Goal: Task Accomplishment & Management: Complete application form

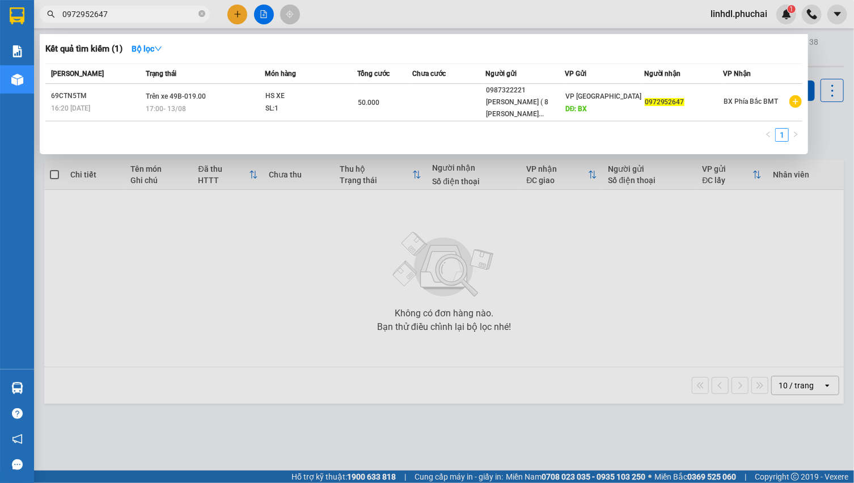
click at [138, 14] on input "0972952647" at bounding box center [129, 14] width 134 height 12
paste input "868835736"
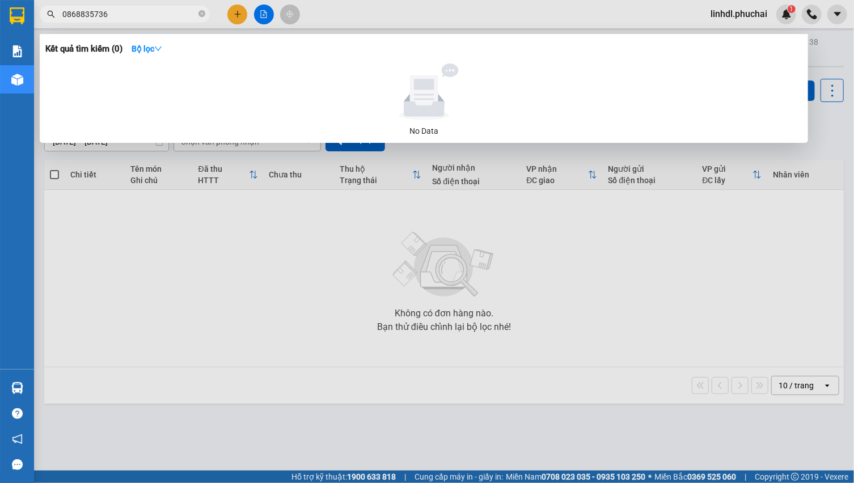
type input "0868835736"
click at [236, 16] on div at bounding box center [427, 241] width 854 height 483
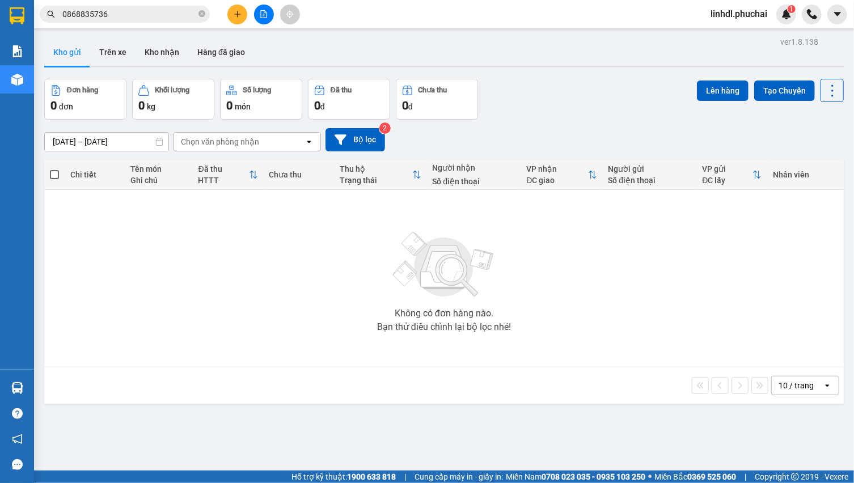
click at [243, 18] on button at bounding box center [237, 15] width 20 height 20
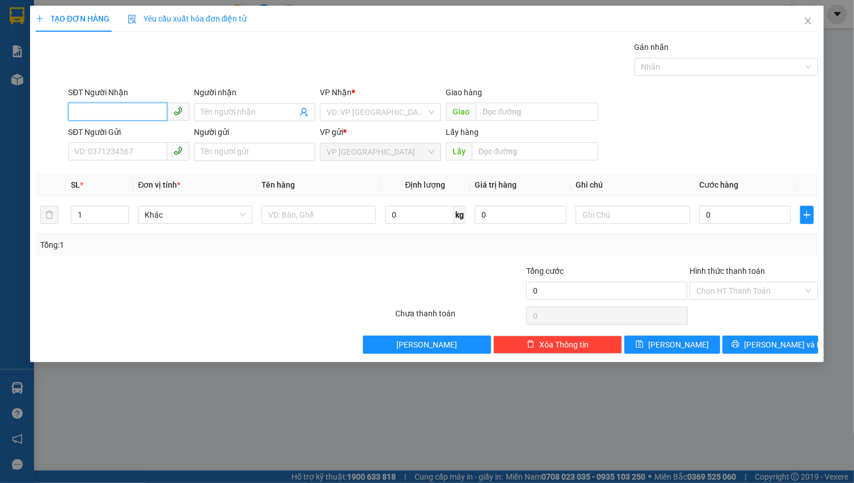
click at [139, 107] on input "SĐT Người Nhận" at bounding box center [117, 112] width 99 height 18
click at [128, 121] on div "SĐT Người Nhận 0384" at bounding box center [128, 106] width 121 height 40
click at [130, 110] on input "0384" at bounding box center [117, 112] width 99 height 18
type input "0384582222"
click at [140, 109] on input "0384582222" at bounding box center [117, 112] width 99 height 18
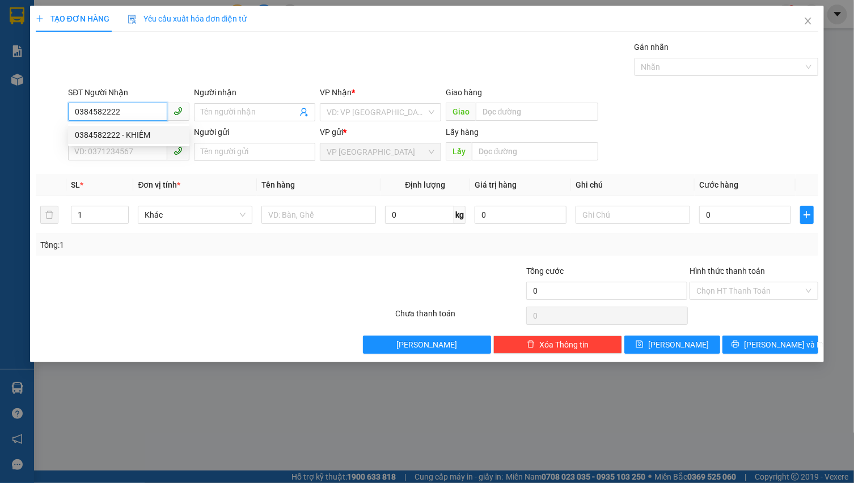
click at [132, 130] on div "0384582222 - KHIÊM" at bounding box center [129, 135] width 108 height 12
type input "KHIÊM"
type input "[PERSON_NAME]"
type input "100.000"
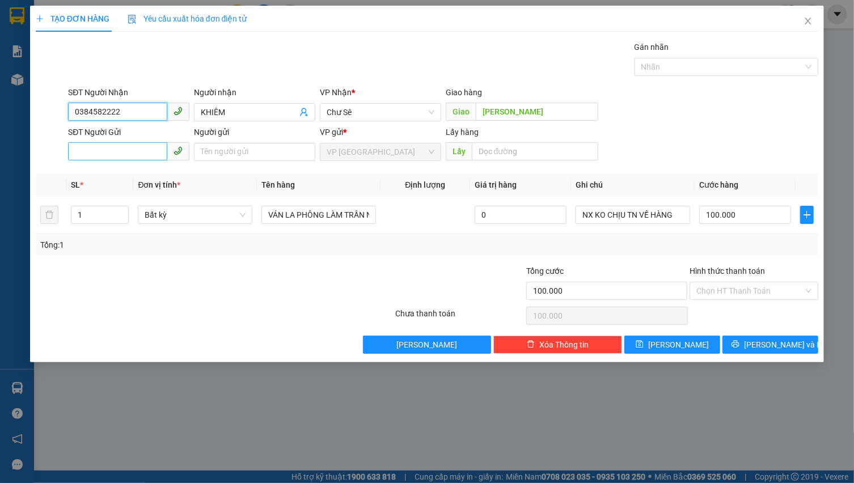
type input "0384582222"
click at [140, 155] on input "SĐT Người Gửi" at bounding box center [117, 151] width 99 height 18
drag, startPoint x: 266, startPoint y: 152, endPoint x: 238, endPoint y: 152, distance: 28.3
click at [265, 152] on input "Người gửi" at bounding box center [254, 152] width 121 height 18
click at [156, 149] on input "09773636" at bounding box center [117, 151] width 99 height 18
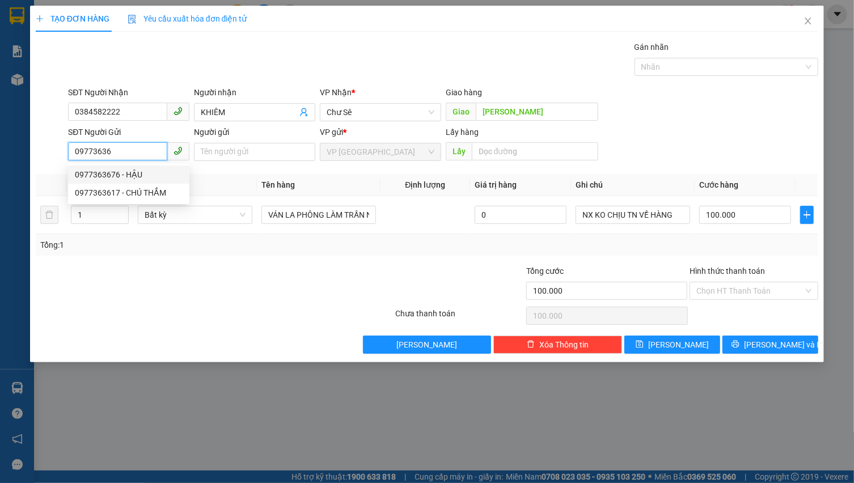
drag, startPoint x: 147, startPoint y: 179, endPoint x: 224, endPoint y: 164, distance: 78.4
click at [153, 177] on div "0977363676 - HẬU" at bounding box center [129, 174] width 108 height 12
type input "0977363676"
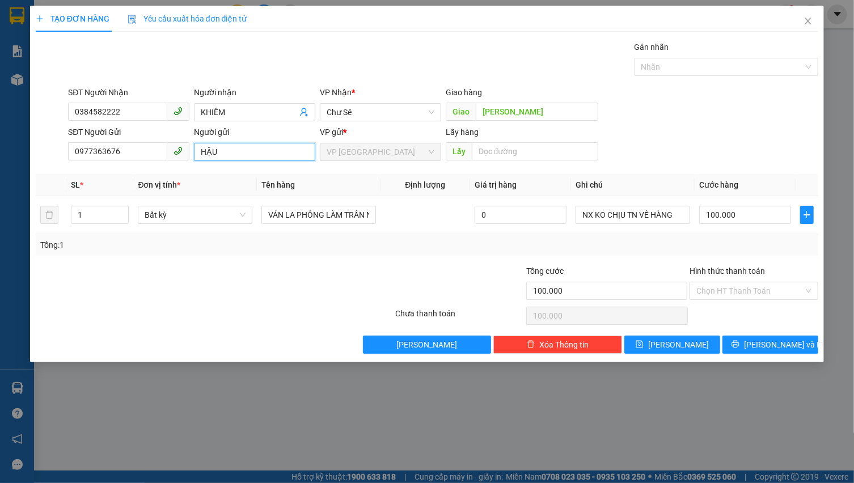
click at [199, 156] on input "HẬU" at bounding box center [254, 152] width 121 height 18
click at [288, 155] on input "[PERSON_NAME]" at bounding box center [254, 152] width 121 height 18
type input "[PERSON_NAME] 5C/25 [PERSON_NAME]"
click at [123, 209] on span "up" at bounding box center [122, 212] width 7 height 7
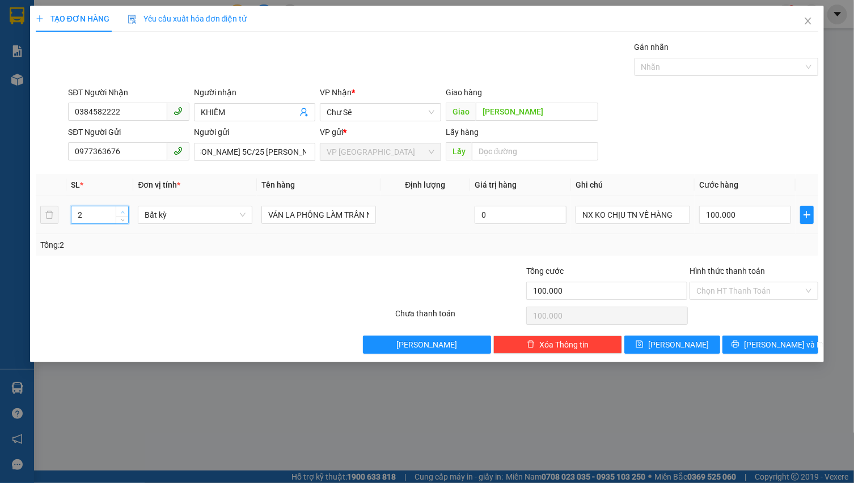
scroll to position [0, 0]
type input "3"
click at [123, 209] on span "up" at bounding box center [122, 212] width 7 height 7
click at [172, 214] on span "Bất kỳ" at bounding box center [195, 214] width 101 height 17
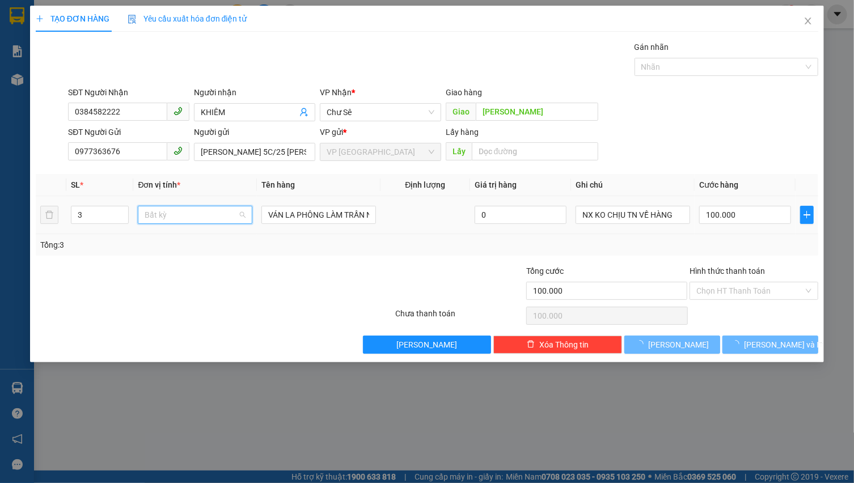
type input "0"
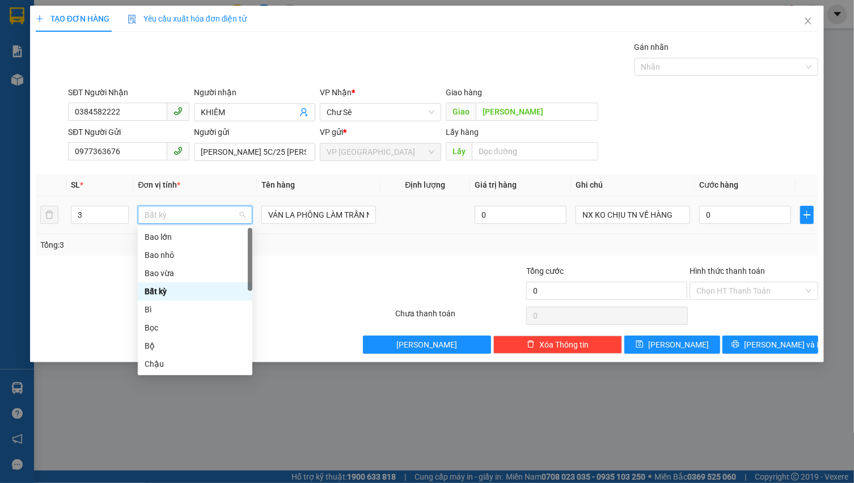
type input "K"
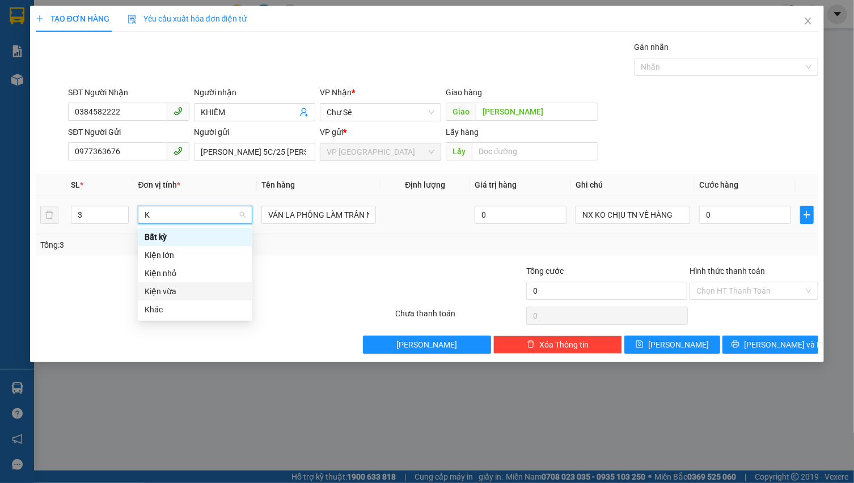
click at [206, 290] on div "Kiện vừa" at bounding box center [195, 291] width 101 height 12
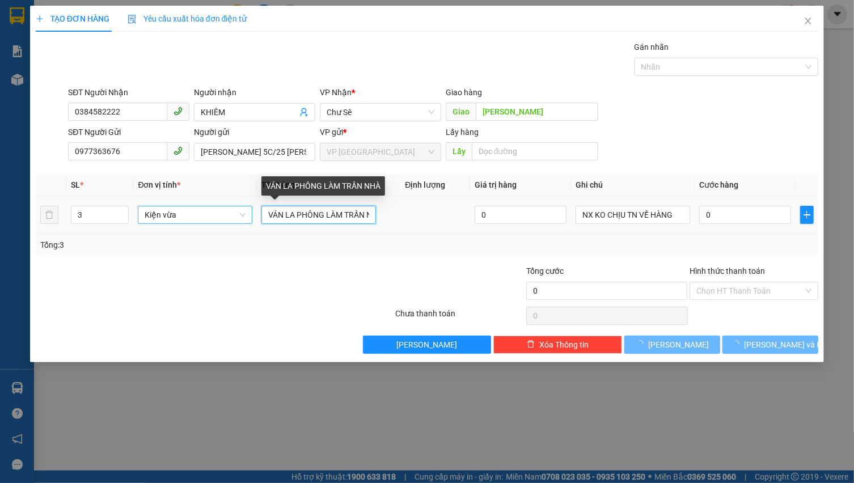
click at [341, 217] on input "VÁN LA PHÔNG LÀM TRẦN NHÀ" at bounding box center [318, 215] width 115 height 18
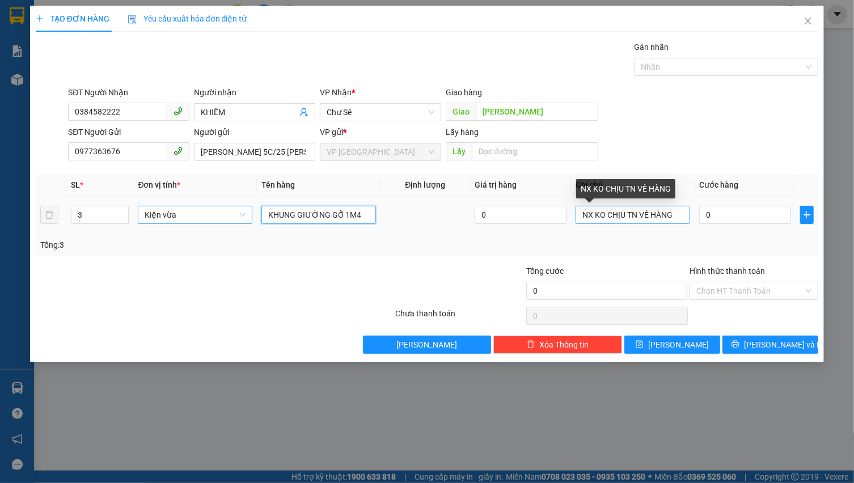
type input "KHUNG GIƯỜNG GỖ 1M4"
click at [677, 215] on input "NX KO CHỊU TN VỀ HÀNG" at bounding box center [632, 215] width 115 height 18
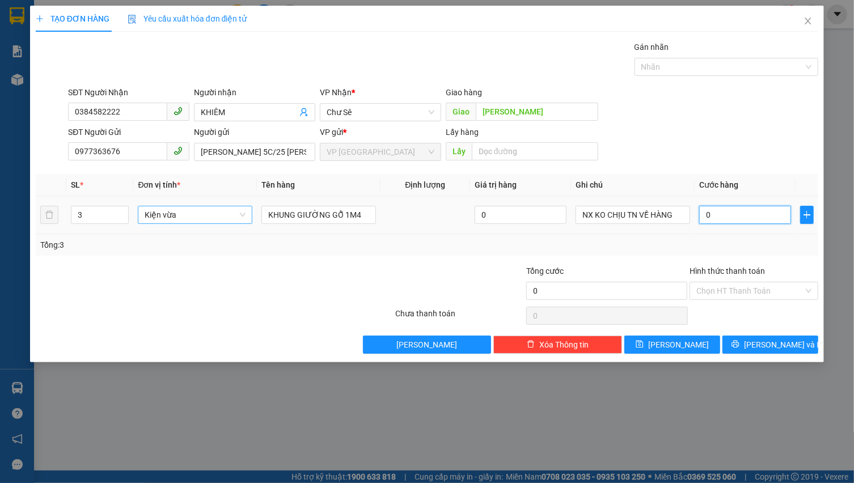
click at [731, 215] on input "0" at bounding box center [745, 215] width 92 height 18
type input "3"
type input "35"
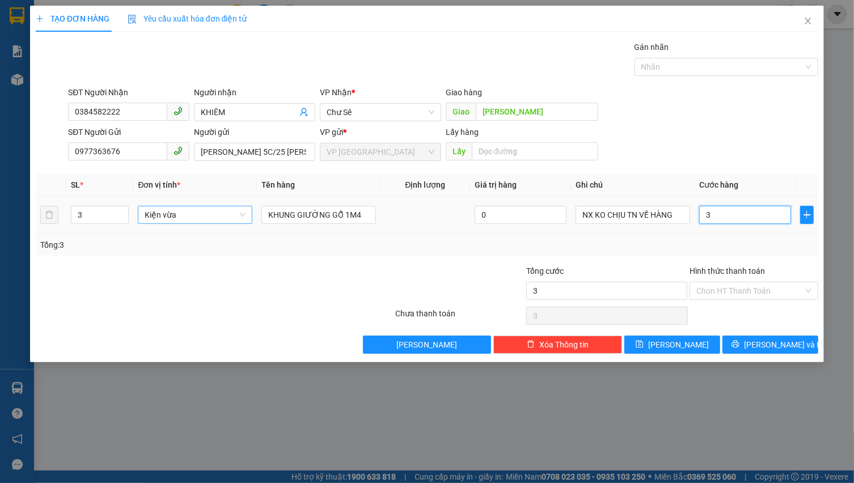
type input "35"
type input "350"
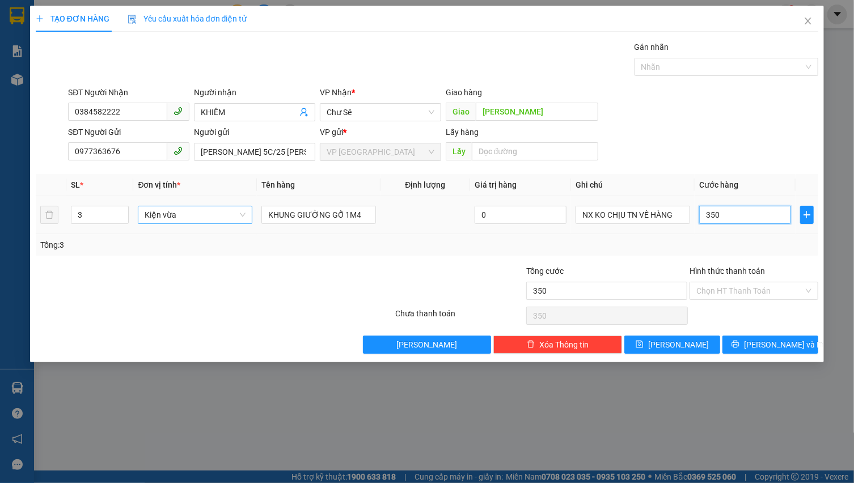
type input "3.500"
type input "35.000"
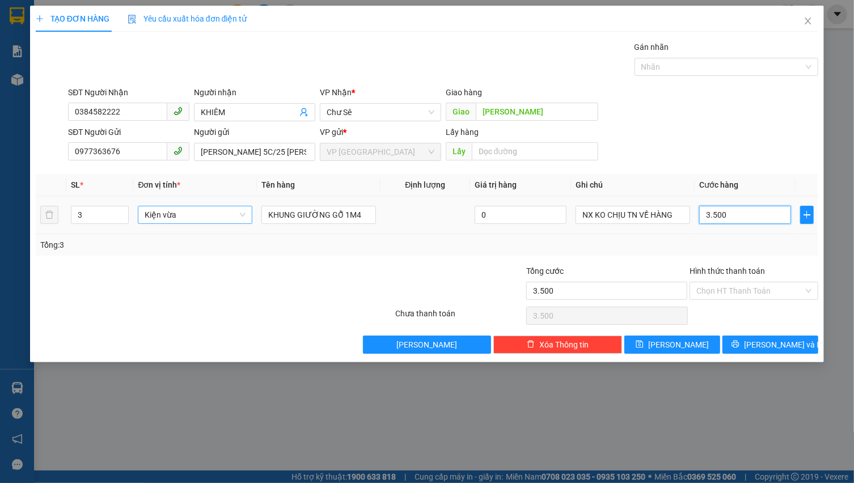
type input "35.000"
type input "350.000"
click at [735, 346] on button "[PERSON_NAME] và In" at bounding box center [770, 345] width 96 height 18
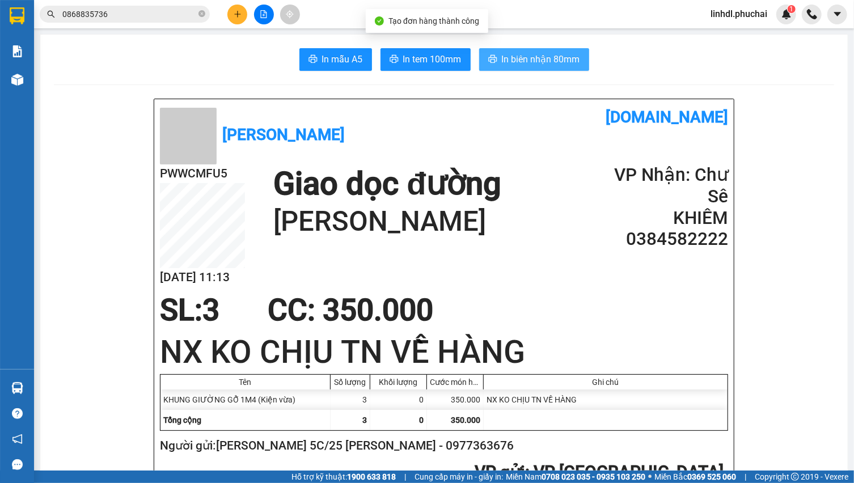
click at [574, 62] on span "In biên nhận 80mm" at bounding box center [541, 59] width 78 height 14
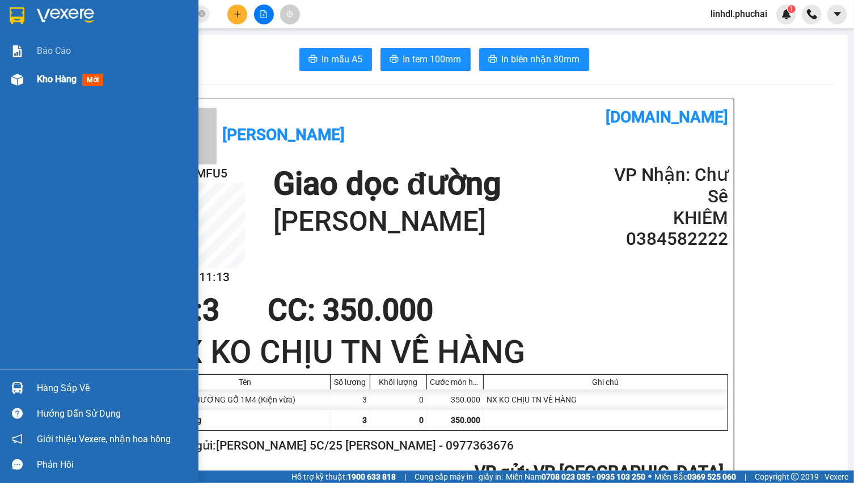
click at [32, 83] on div "Kho hàng mới" at bounding box center [99, 79] width 198 height 28
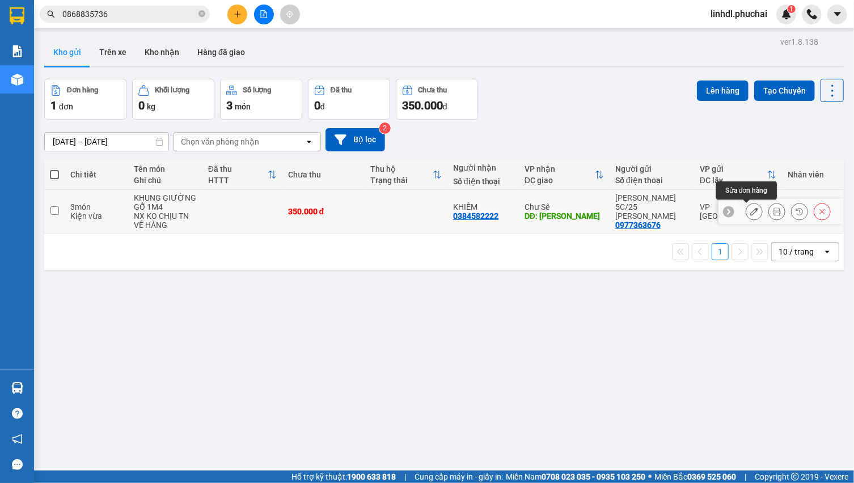
click at [746, 210] on button at bounding box center [754, 212] width 16 height 20
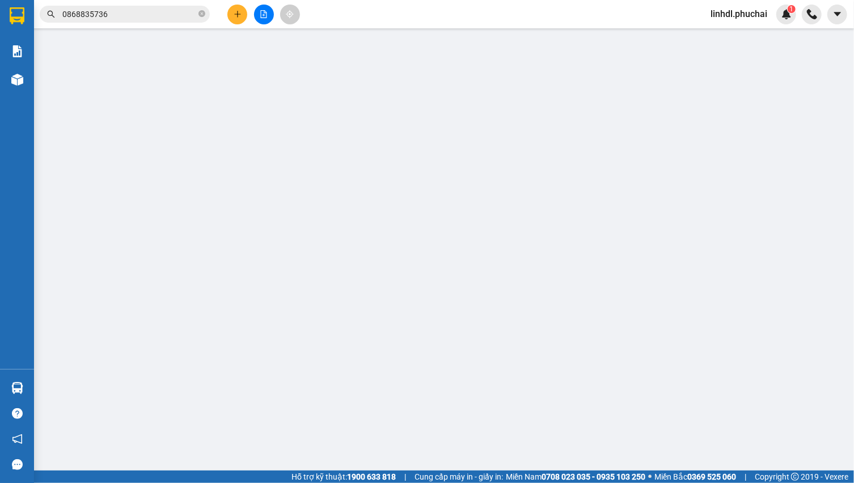
type input "0384582222"
type input "[PERSON_NAME]"
type input "0977363676"
type input "350.000"
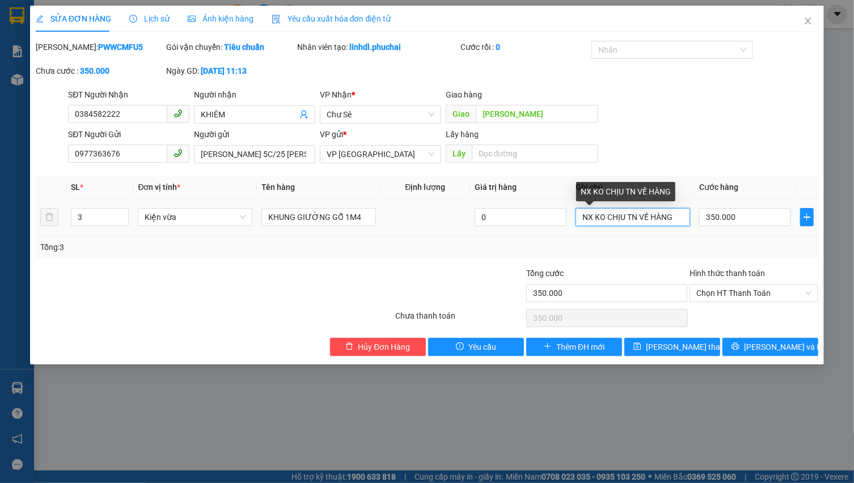
click at [582, 218] on input "NX KO CHỊU TN VỀ HÀNG" at bounding box center [632, 217] width 115 height 18
type input "GIAO HÀNG NGUYÊN KIỆN //NX KO CHỊU TN VỀ HÀNG"
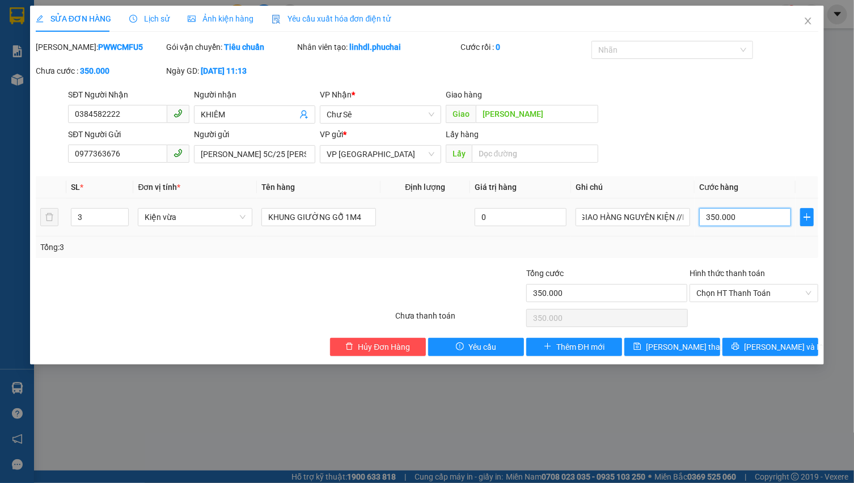
click at [739, 214] on input "350.000" at bounding box center [745, 217] width 92 height 18
type input "4"
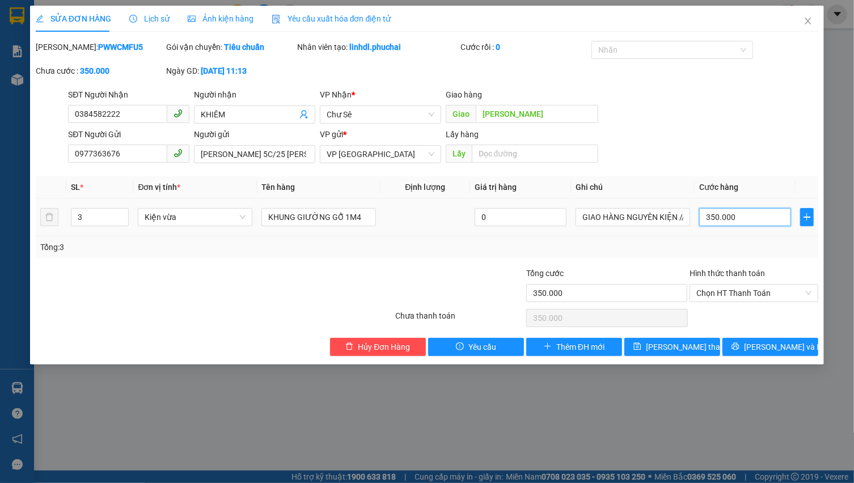
type input "4"
type input "40"
type input "400"
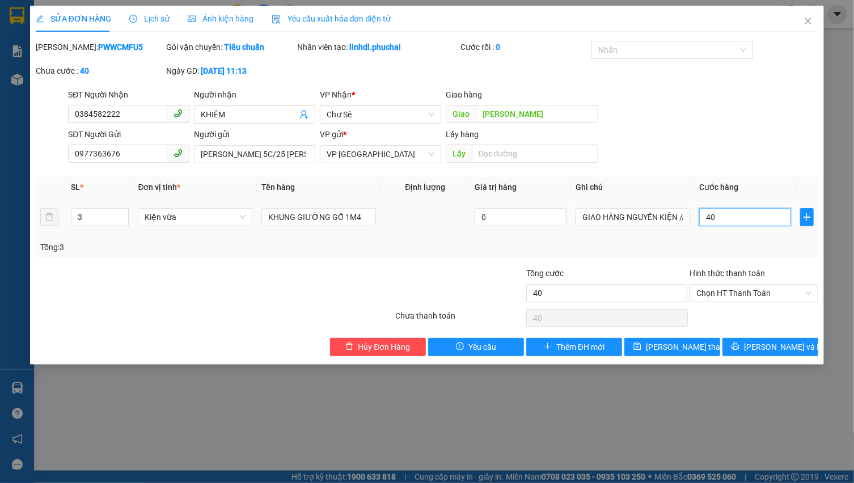
type input "400"
type input "4.000"
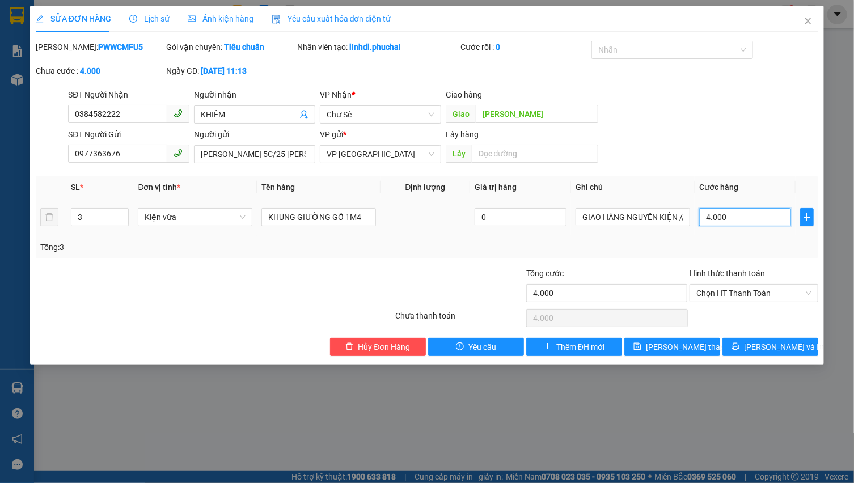
type input "40.000"
type input "400.000"
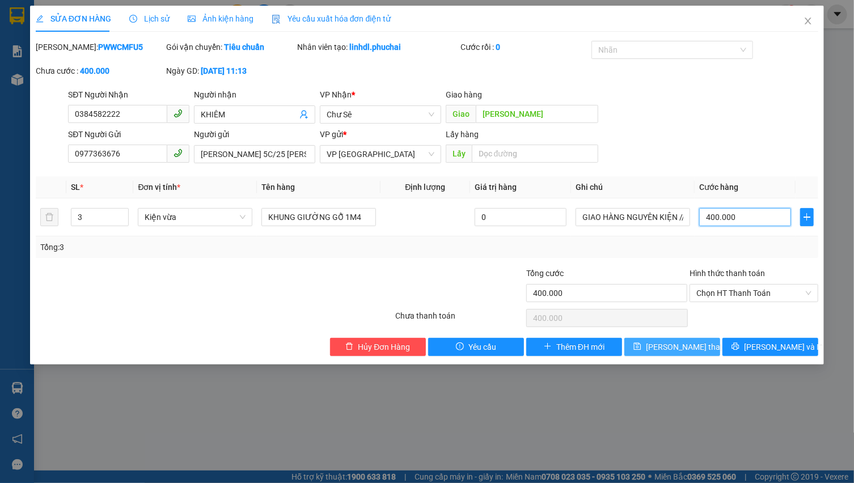
type input "400.000"
click at [671, 341] on span "[PERSON_NAME] thay đổi" at bounding box center [691, 347] width 91 height 12
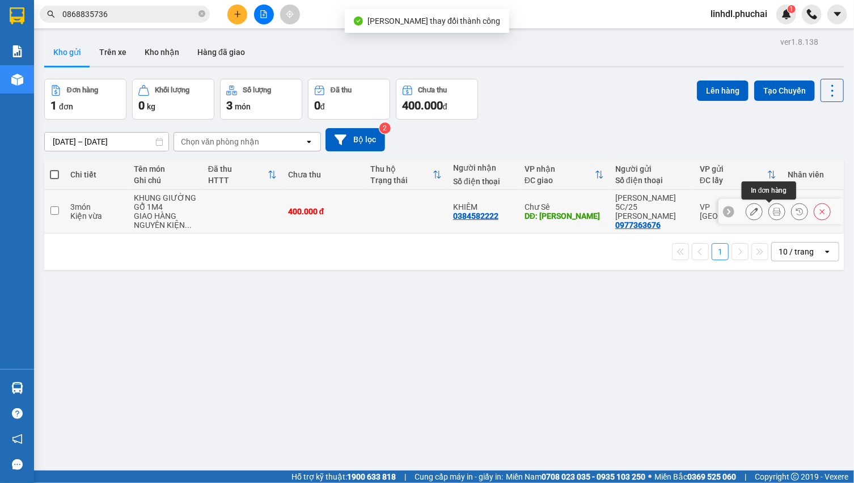
click at [769, 216] on button at bounding box center [777, 212] width 16 height 20
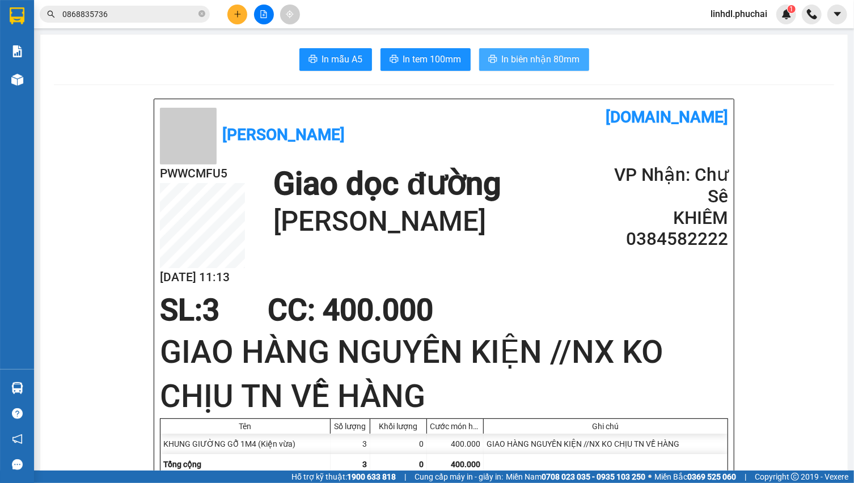
click at [535, 57] on span "In biên nhận 80mm" at bounding box center [541, 59] width 78 height 14
click at [411, 61] on span "In tem 100mm" at bounding box center [432, 59] width 58 height 14
click at [234, 18] on icon "plus" at bounding box center [238, 14] width 8 height 8
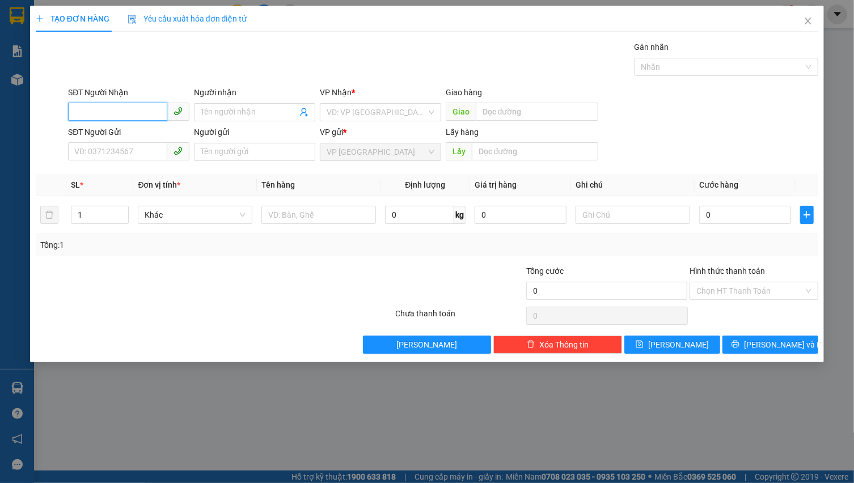
click at [124, 110] on input "SĐT Người Nhận" at bounding box center [117, 112] width 99 height 18
drag, startPoint x: 135, startPoint y: 111, endPoint x: 185, endPoint y: 108, distance: 50.5
click at [136, 111] on input "0917309000" at bounding box center [117, 112] width 99 height 18
type input "0917309000"
click at [215, 108] on input "Người nhận" at bounding box center [249, 112] width 96 height 12
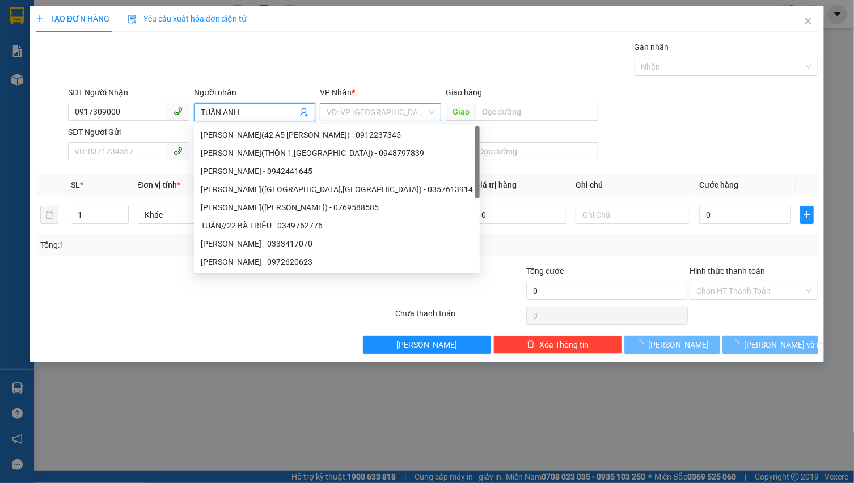
type input "TUẤN ANH"
click at [367, 104] on input "search" at bounding box center [377, 112] width 100 height 17
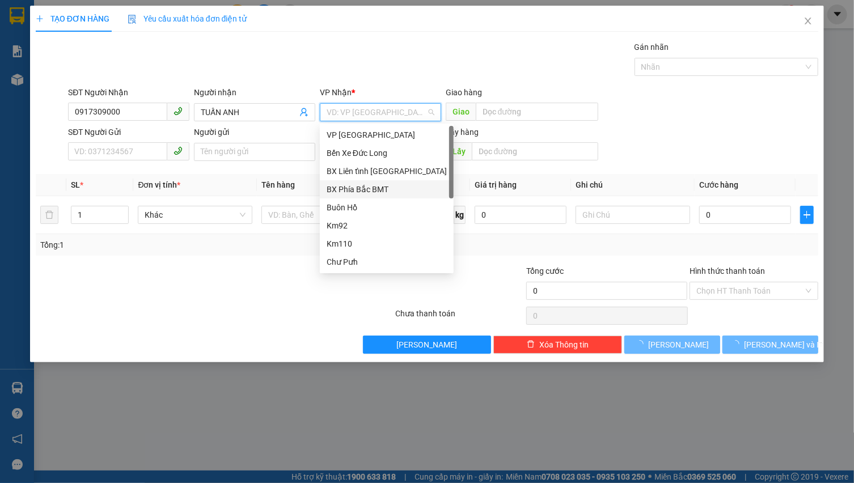
click at [366, 185] on div "BX Phía Bắc BMT" at bounding box center [387, 189] width 120 height 12
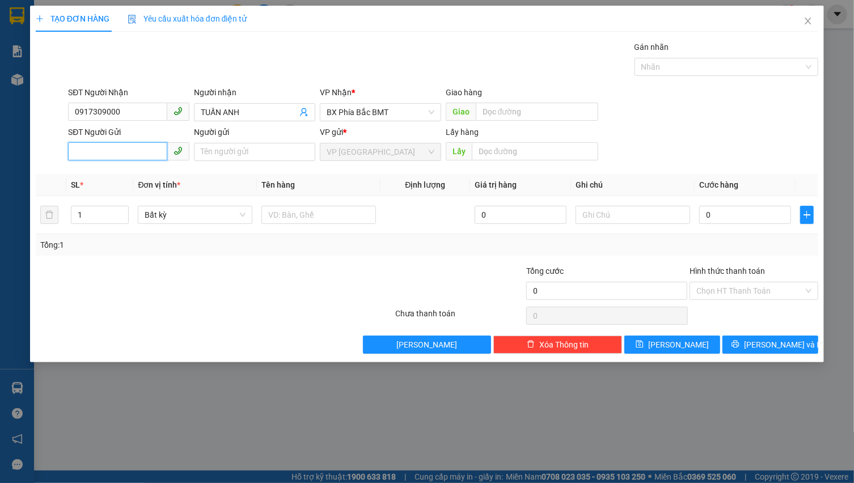
click at [93, 149] on input "SĐT Người Gửi" at bounding box center [117, 151] width 99 height 18
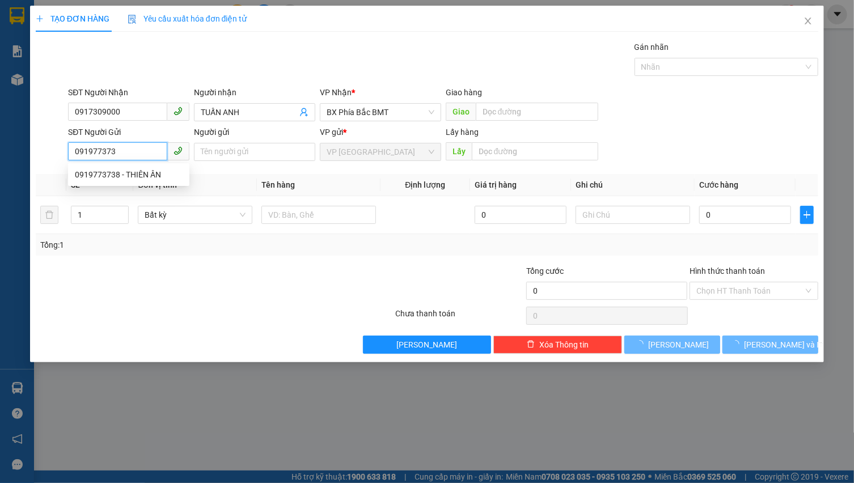
type input "0919773738"
click at [129, 175] on div "0919773738 - THIÊN ÂN" at bounding box center [129, 174] width 108 height 12
type input "THIÊN ÂN"
type input "100.000"
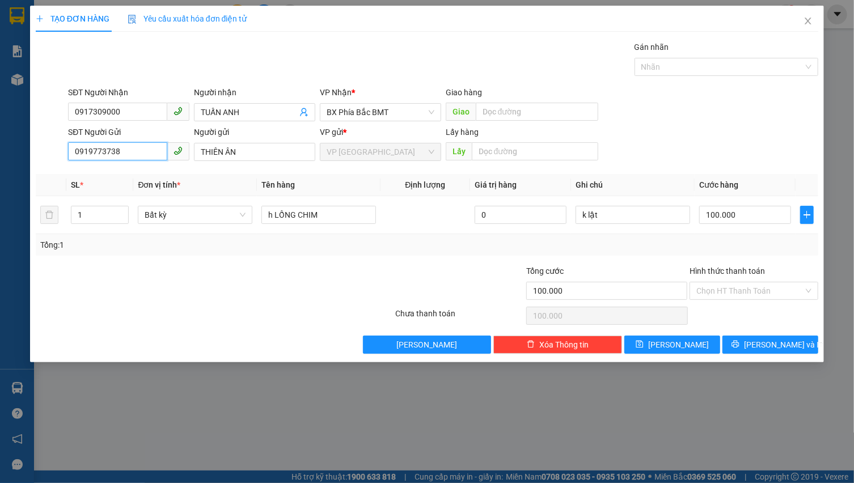
type input "0919773738"
click at [271, 159] on div "Người gửi THIÊN ÂN" at bounding box center [254, 146] width 121 height 40
click at [272, 156] on input "THIÊN ÂN" at bounding box center [254, 152] width 121 height 18
click at [277, 153] on input "[PERSON_NAME]" at bounding box center [254, 152] width 121 height 18
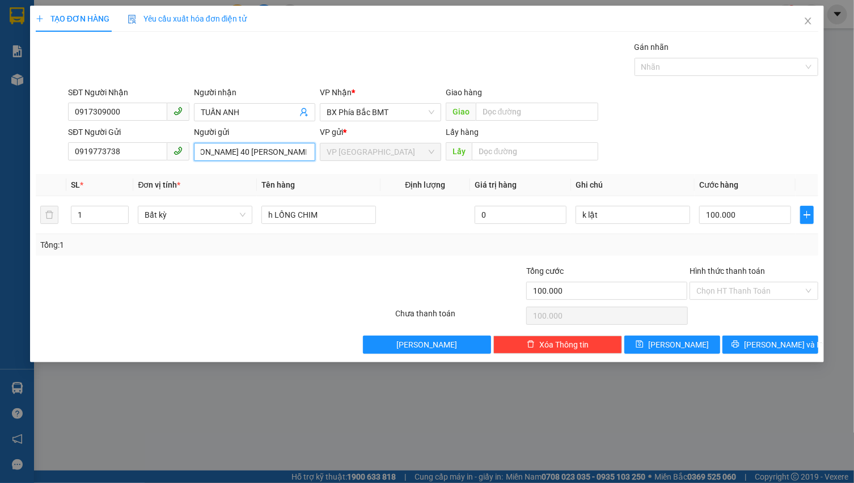
click at [280, 147] on input "[PERSON_NAME] 40 [PERSON_NAME]" at bounding box center [254, 152] width 121 height 18
click at [310, 153] on input "[PERSON_NAME] 40 [PERSON_NAME]" at bounding box center [254, 152] width 121 height 18
click at [306, 147] on input "[PERSON_NAME] 40 [PERSON_NAME]" at bounding box center [254, 152] width 121 height 18
click at [156, 214] on span "Bất kỳ" at bounding box center [195, 214] width 101 height 17
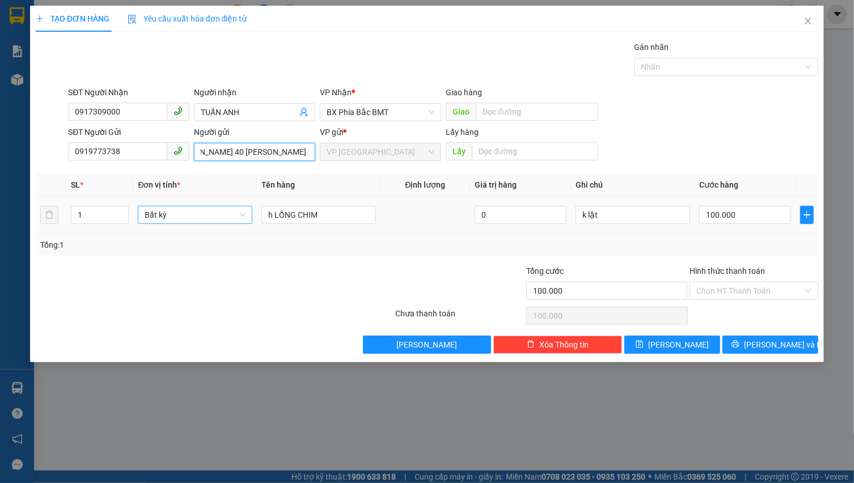
type input "[PERSON_NAME] 40 [PERSON_NAME]"
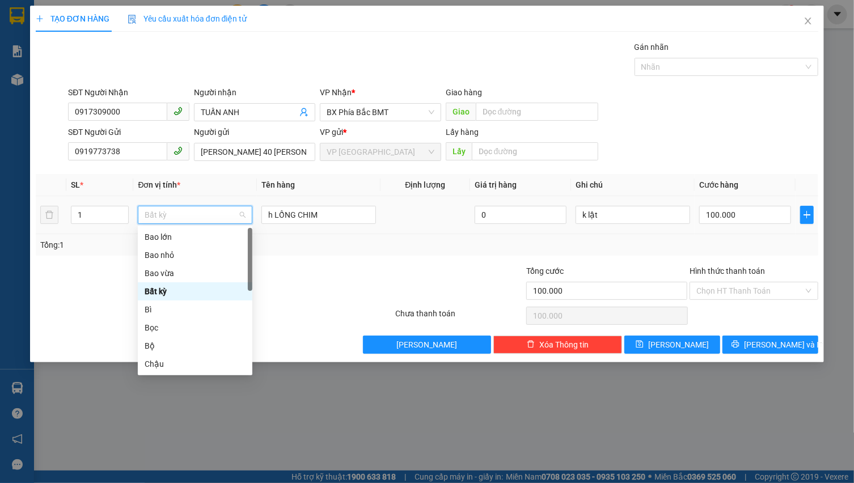
type input "H"
click at [192, 271] on div "Hộp" at bounding box center [195, 273] width 101 height 12
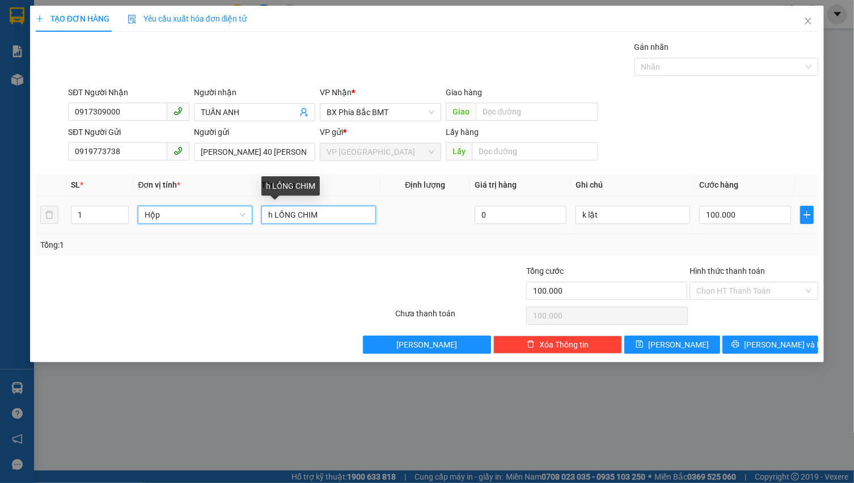
click at [273, 213] on input "h LỒNG CHIM" at bounding box center [318, 215] width 115 height 18
type input "0"
click at [307, 213] on input "LỒNG CHIM" at bounding box center [318, 215] width 115 height 18
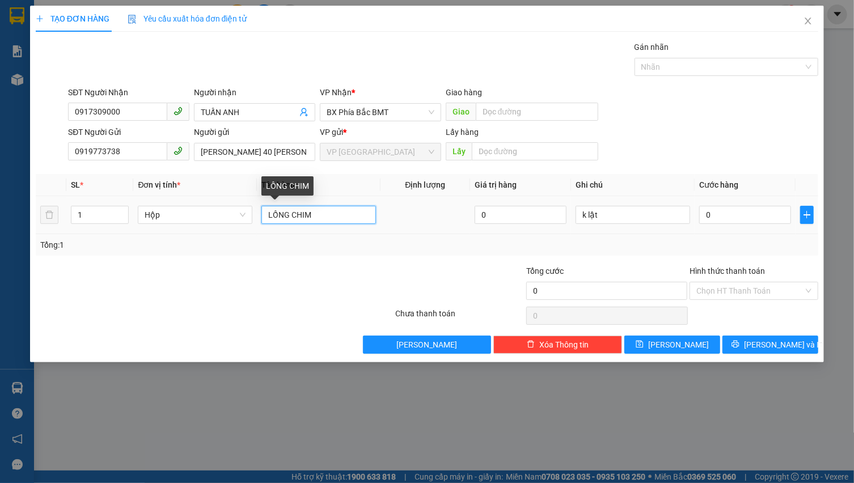
click at [307, 213] on input "LỒNG CHIM" at bounding box center [318, 215] width 115 height 18
type input "1H 1C CHIM SỐNG"
click at [600, 221] on input "k lật" at bounding box center [632, 215] width 115 height 18
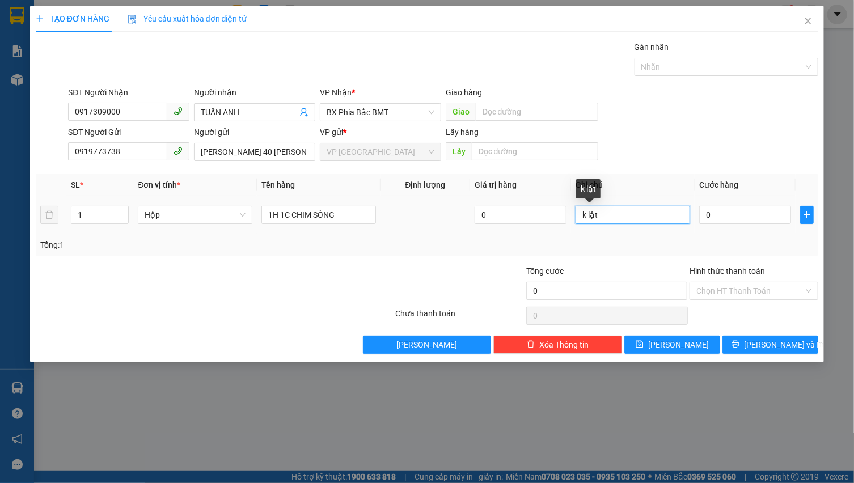
click at [600, 221] on input "k lật" at bounding box center [632, 215] width 115 height 18
type input "CHẾT KO ĐỀN"
click at [716, 210] on input "0" at bounding box center [745, 215] width 92 height 18
type input "7"
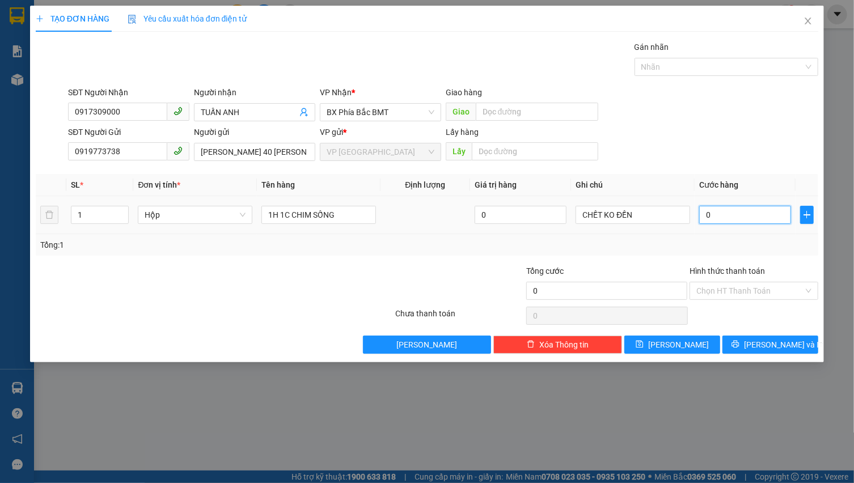
type input "7"
type input "701"
type input "7.010"
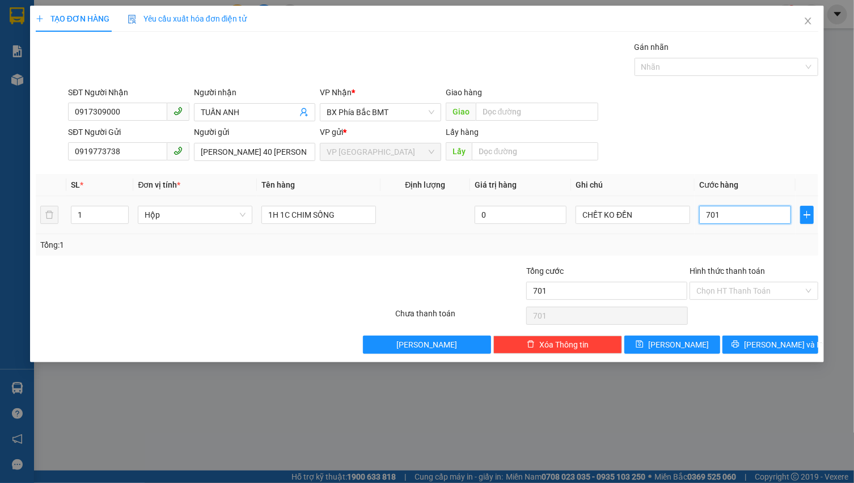
type input "7.010"
type input "70.100"
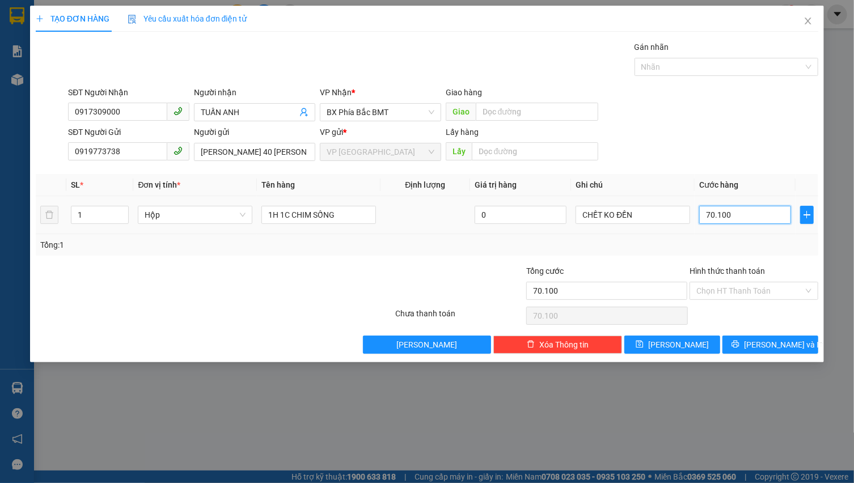
type input "701.000"
type input "70.100"
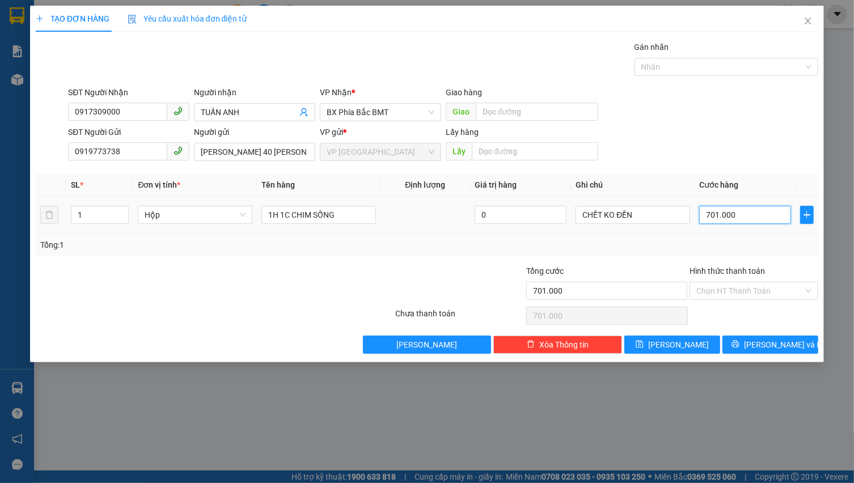
type input "70.100"
type input "7.010"
type input "701"
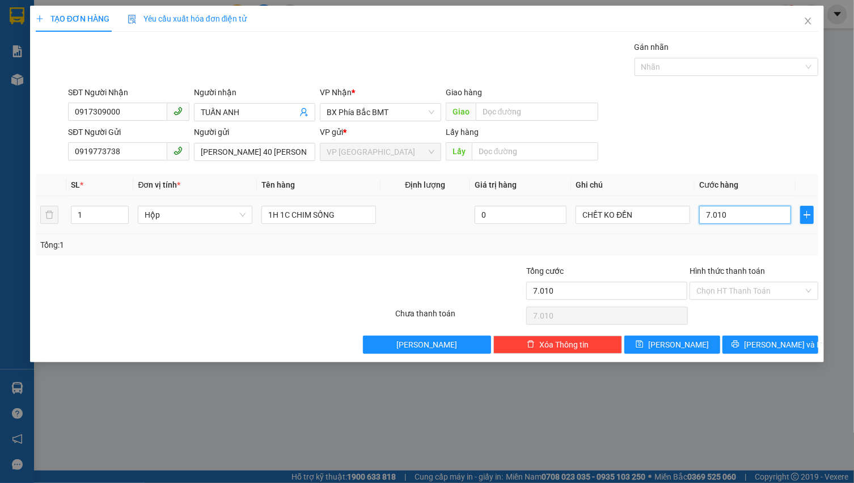
type input "701"
type input "70"
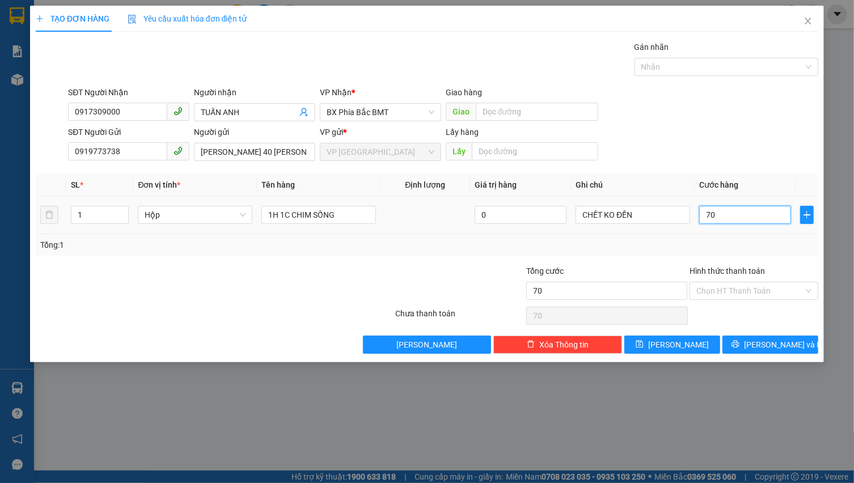
type input "700"
type input "7.000"
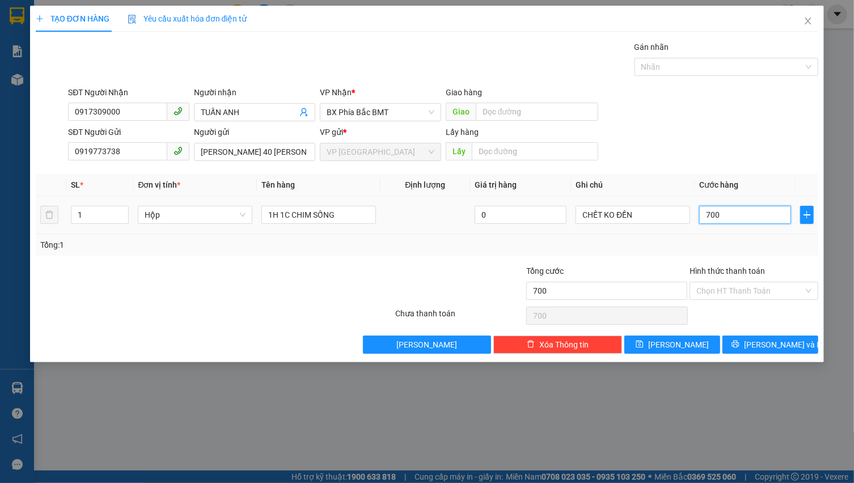
type input "7.000"
type input "70.000"
type input "700.000"
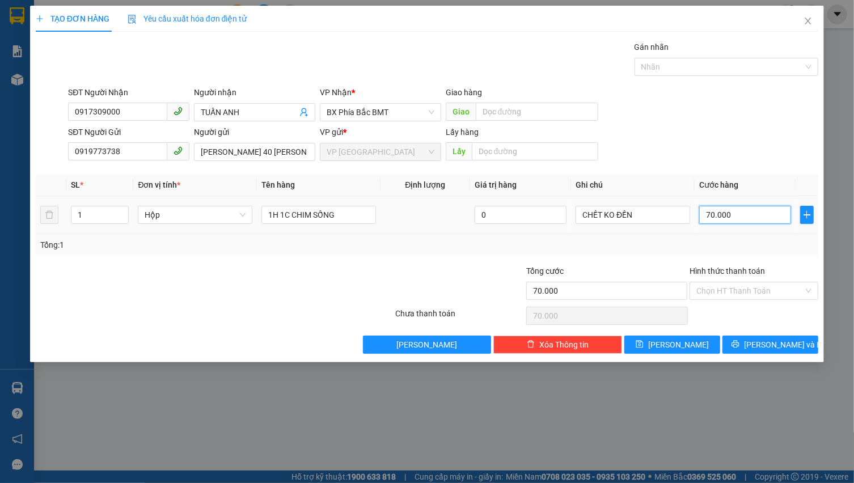
type input "700.000"
type input "70.000"
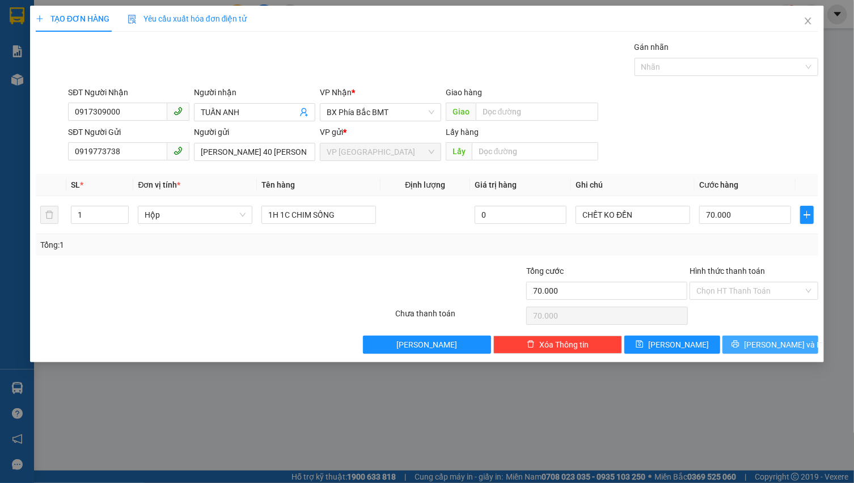
click at [777, 339] on span "[PERSON_NAME] và In" at bounding box center [783, 344] width 79 height 12
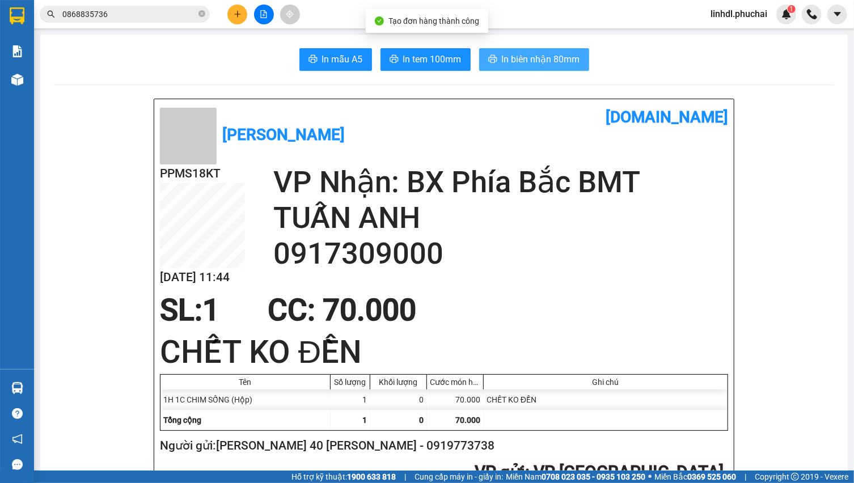
click at [513, 66] on span "In biên nhận 80mm" at bounding box center [541, 59] width 78 height 14
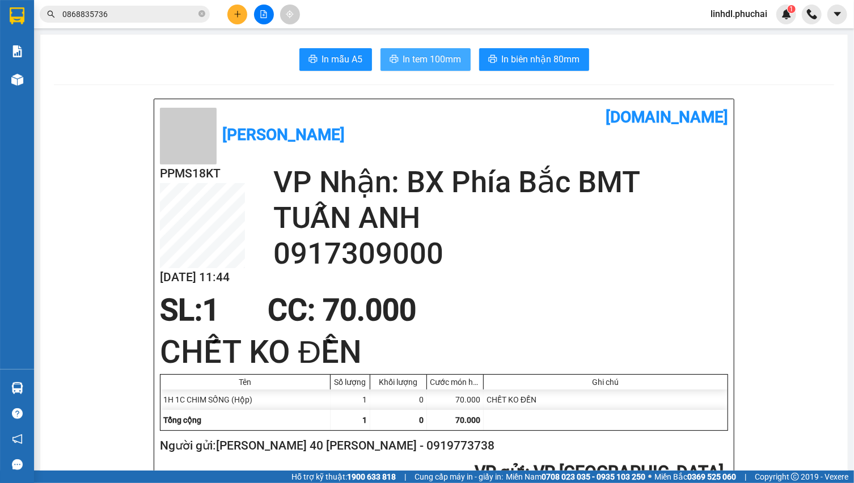
click at [438, 63] on span "In tem 100mm" at bounding box center [432, 59] width 58 height 14
click at [231, 16] on button at bounding box center [237, 15] width 20 height 20
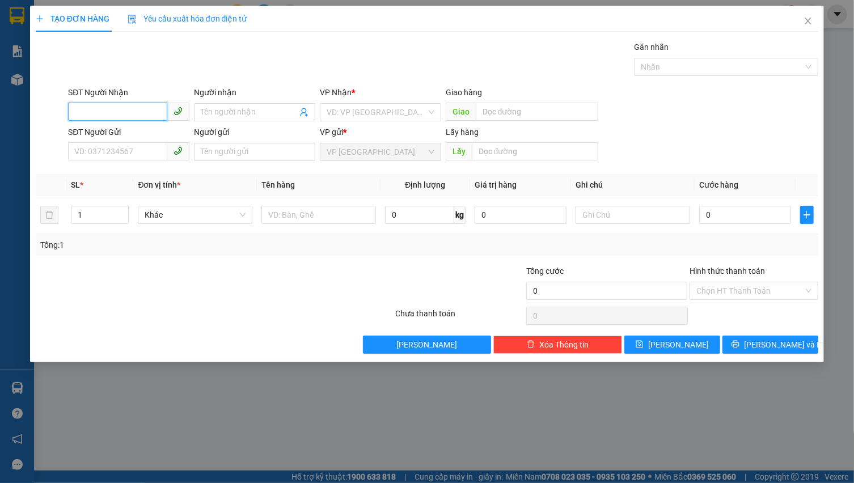
click at [103, 108] on input "SĐT Người Nhận" at bounding box center [117, 112] width 99 height 18
type input "0988847602"
click at [141, 103] on input "0988847602" at bounding box center [117, 112] width 99 height 18
click at [141, 139] on div "0988847602 - [GEOGRAPHIC_DATA]" at bounding box center [139, 135] width 128 height 12
type input "[PERSON_NAME]"
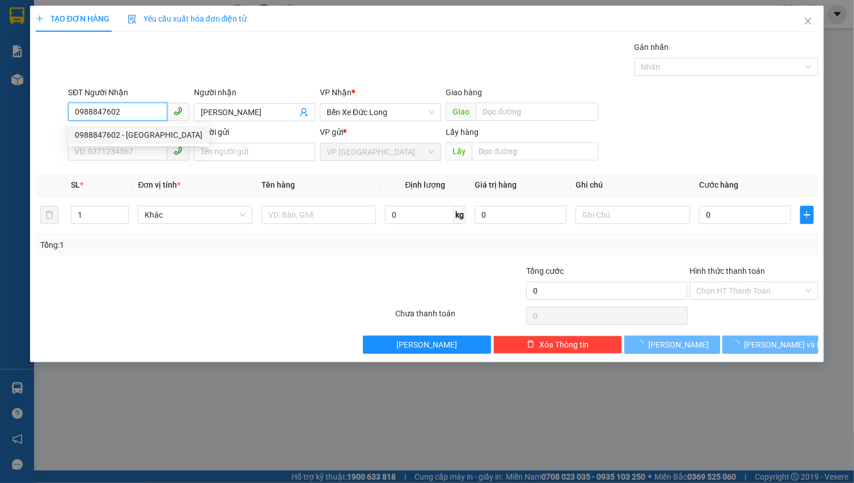
type input "100.000"
type input "0988847602"
click at [133, 146] on div "0988847602 0988847602 - [GEOGRAPHIC_DATA]" at bounding box center [138, 135] width 141 height 23
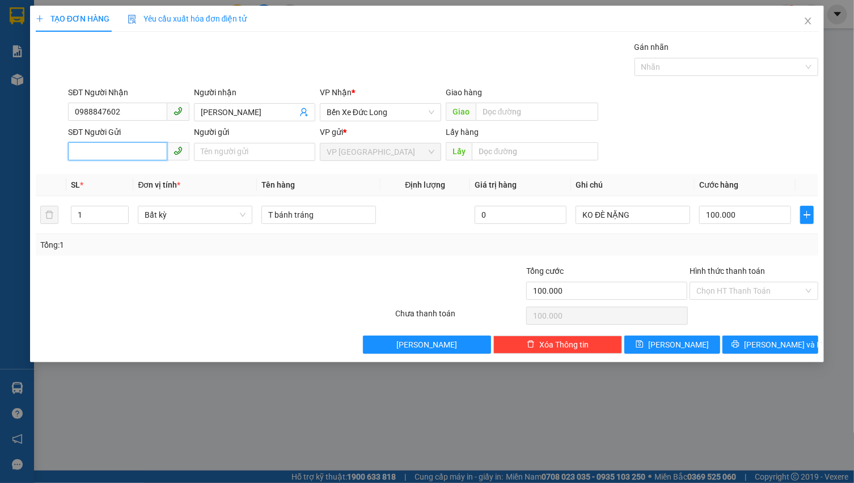
click at [131, 151] on input "SĐT Người Gửi" at bounding box center [117, 151] width 99 height 18
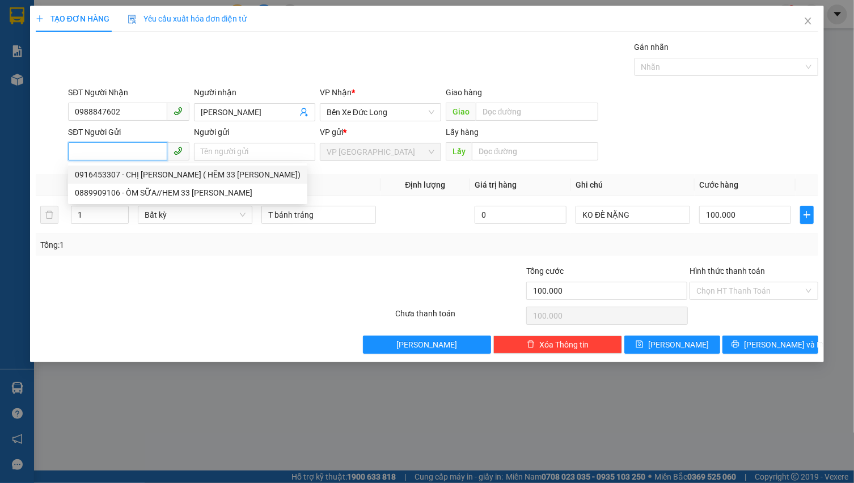
click at [127, 171] on div "0916453307 - CHỊ [PERSON_NAME] ( HẼM 33 [PERSON_NAME])" at bounding box center [188, 174] width 226 height 12
type input "0916453307"
type input "CHỊ [PERSON_NAME] ( HẼM 33 [PERSON_NAME])"
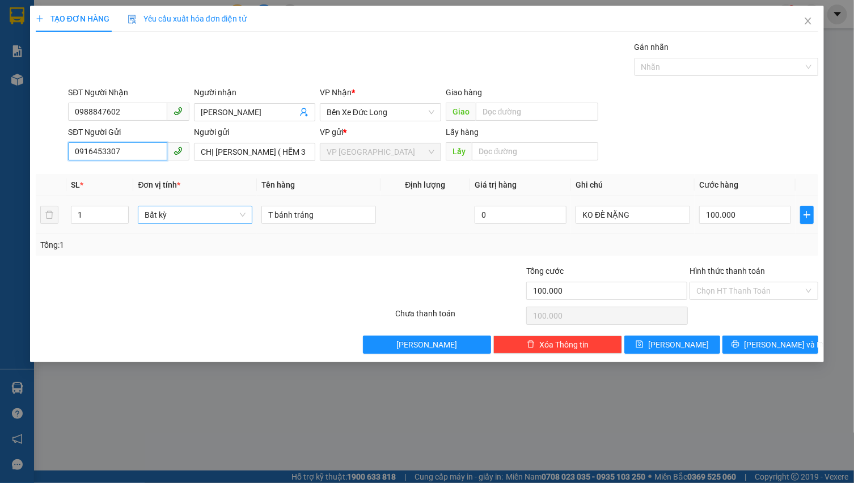
click at [182, 217] on span "Bất kỳ" at bounding box center [195, 214] width 101 height 17
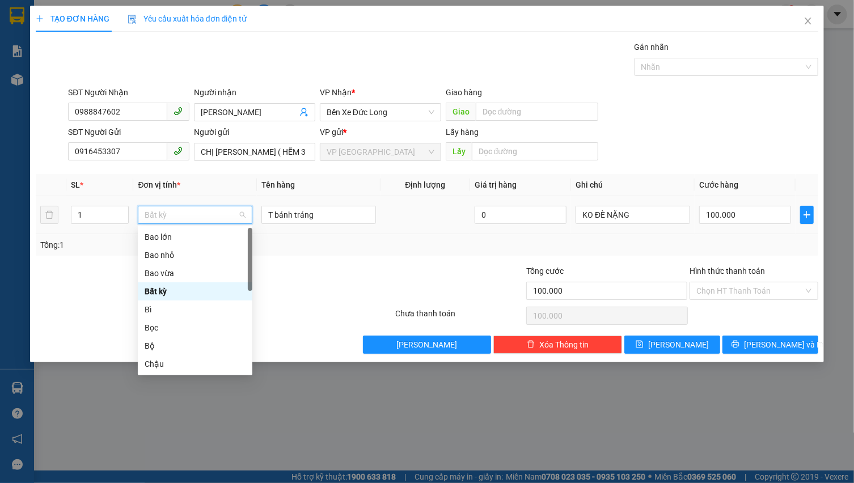
type input "T"
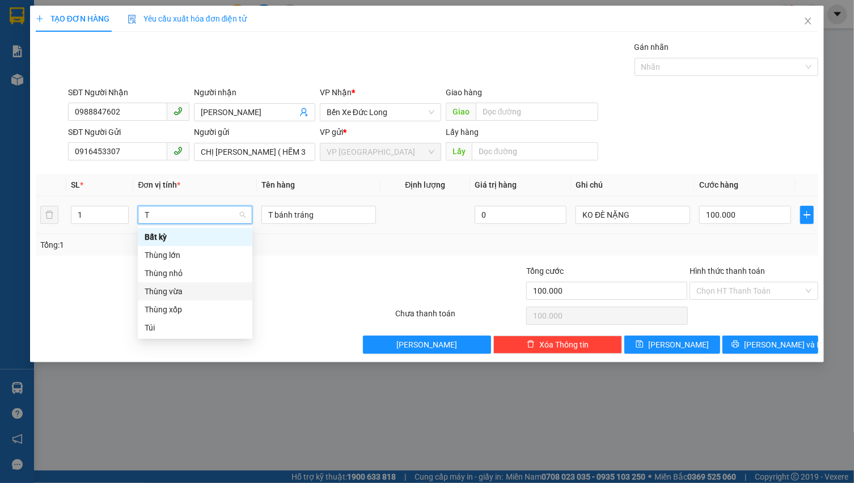
click at [195, 295] on div "Thùng vừa" at bounding box center [195, 291] width 101 height 12
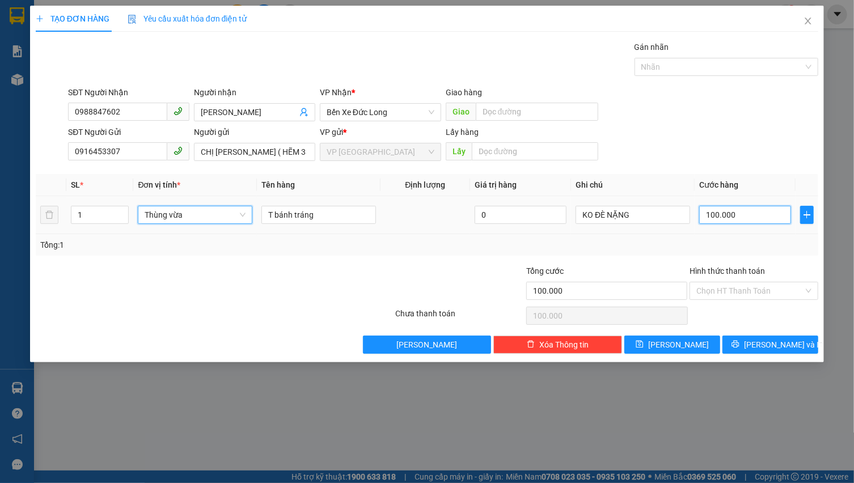
click at [767, 218] on input "100.000" at bounding box center [745, 215] width 92 height 18
type input "0"
type input "1"
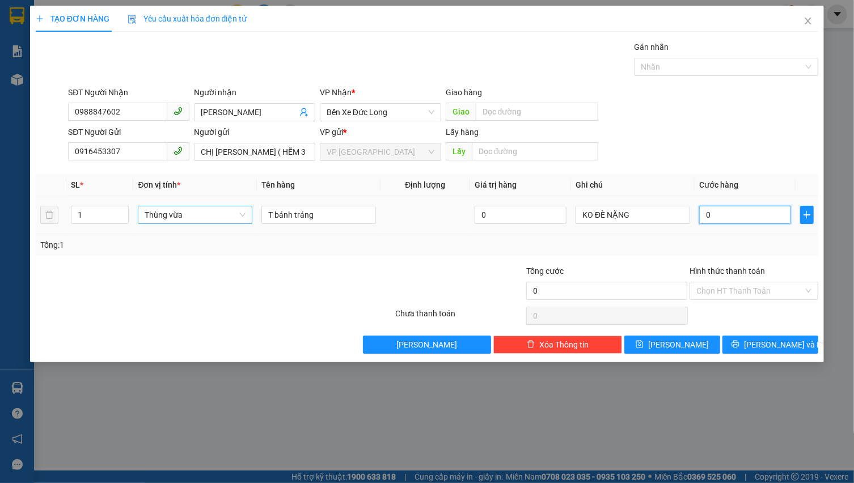
type input "1"
type input "01"
type input "10"
type input "010"
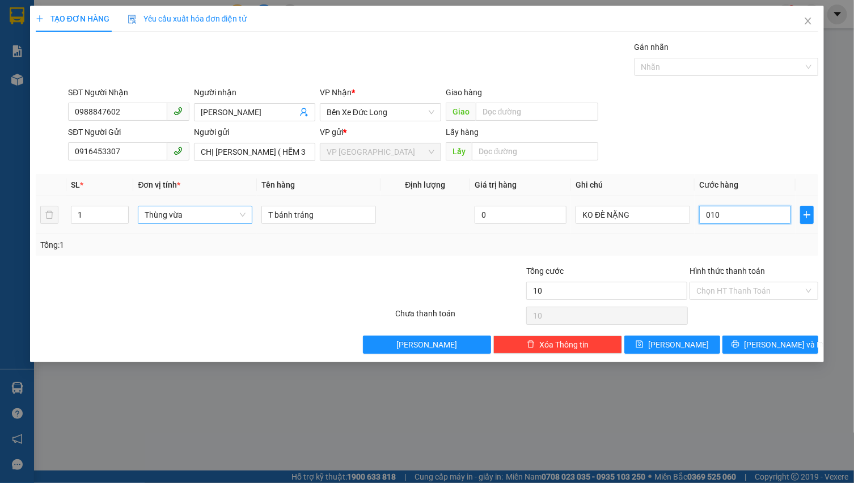
type input "100"
type input "0.100"
type input "1.000"
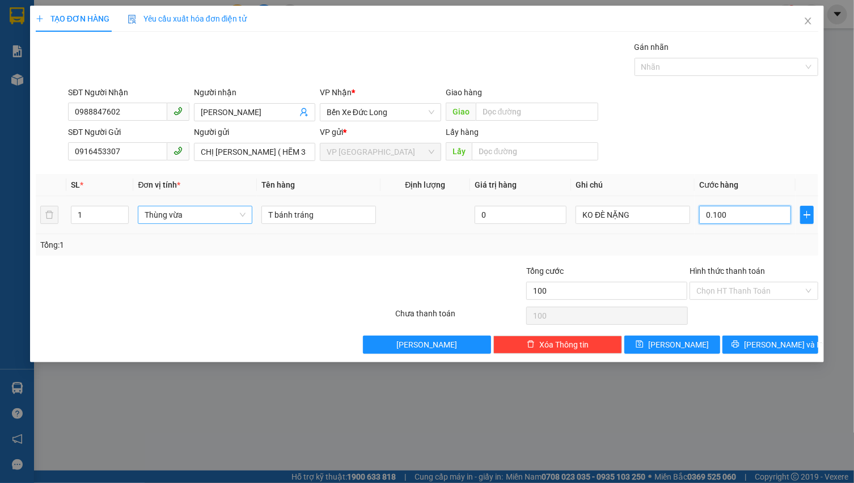
type input "01.000"
type input "10.000"
type input "010.000"
type input "100.000"
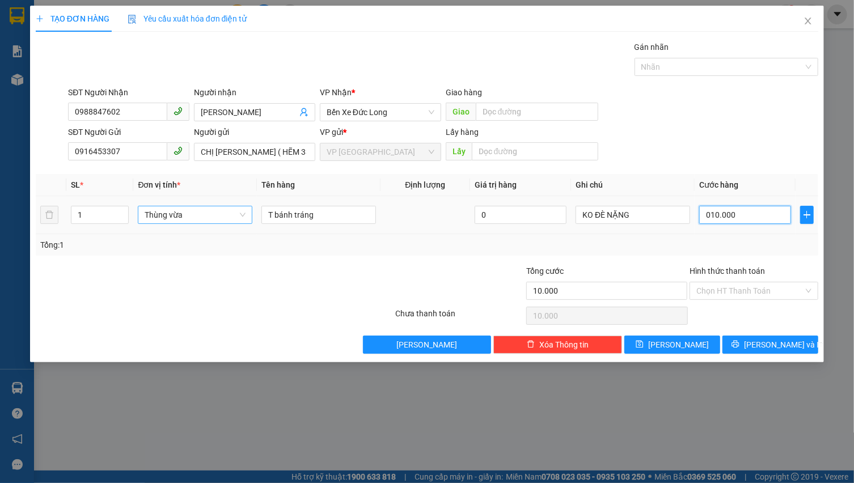
type input "100.000"
click at [739, 344] on icon "printer" at bounding box center [735, 344] width 8 height 8
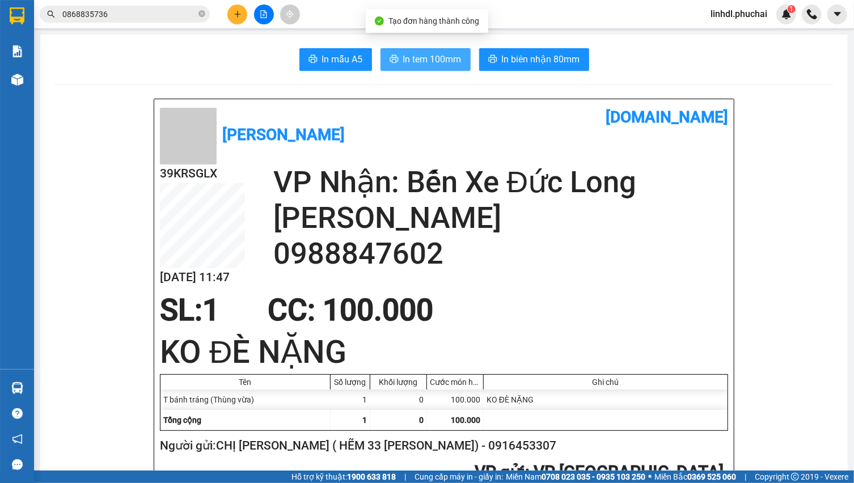
click at [420, 56] on span "In tem 100mm" at bounding box center [432, 59] width 58 height 14
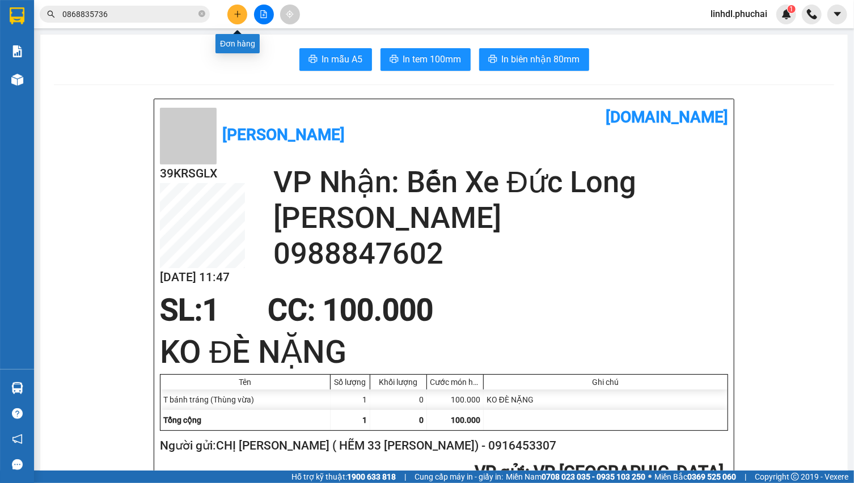
click at [241, 16] on icon "plus" at bounding box center [238, 14] width 8 height 8
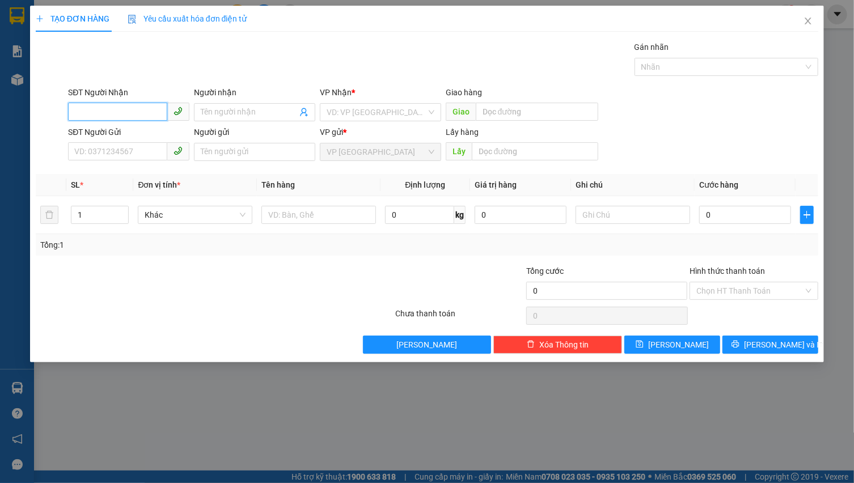
click at [146, 108] on input "SĐT Người Nhận" at bounding box center [117, 112] width 99 height 18
type input "0703708923"
click at [135, 132] on div "0703708923" at bounding box center [129, 135] width 108 height 12
type input "CX SỐ 10"
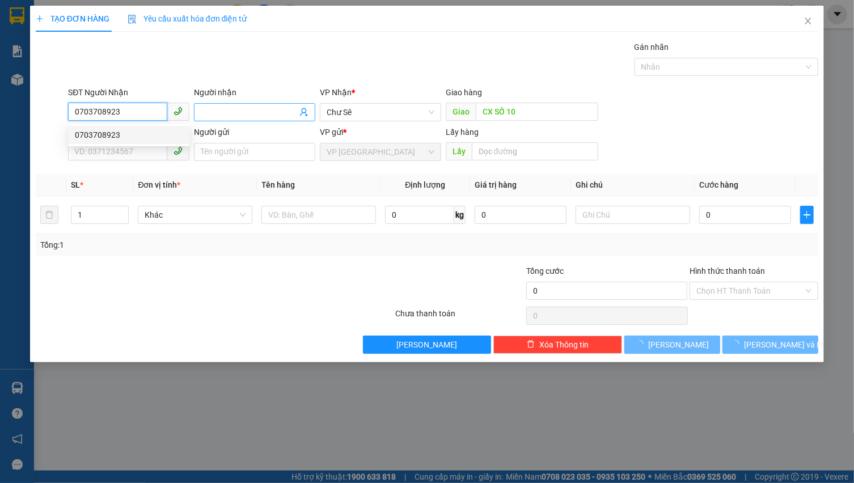
type input "120.000"
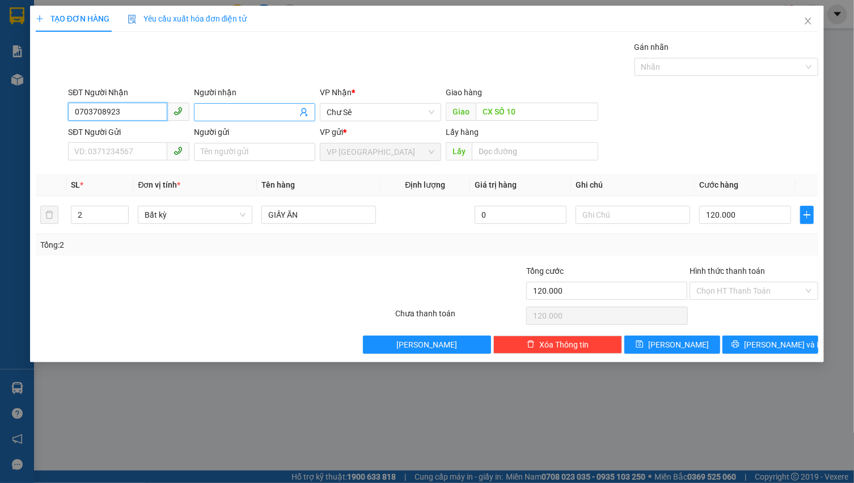
type input "0703708923"
click at [234, 108] on input "Người nhận" at bounding box center [249, 112] width 96 height 12
type input "TÔM"
click at [539, 115] on input "CX SỐ 10" at bounding box center [537, 112] width 122 height 18
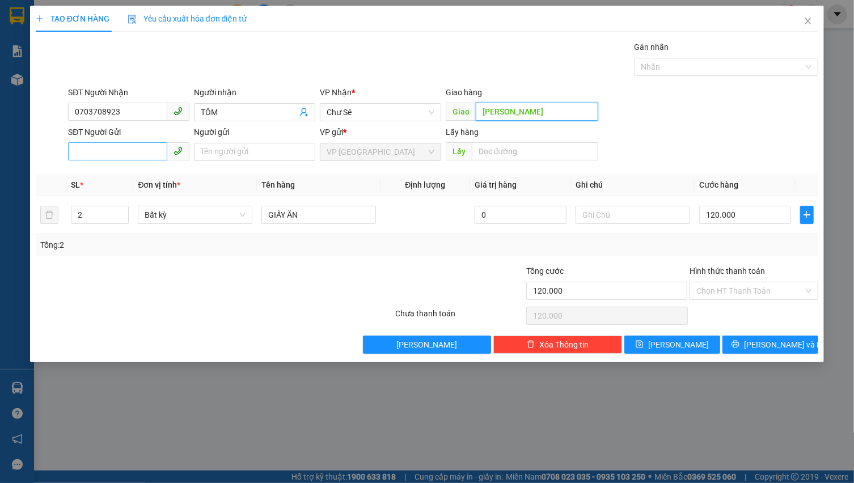
type input "[PERSON_NAME]"
click at [139, 153] on input "SĐT Người Gửi" at bounding box center [117, 151] width 99 height 18
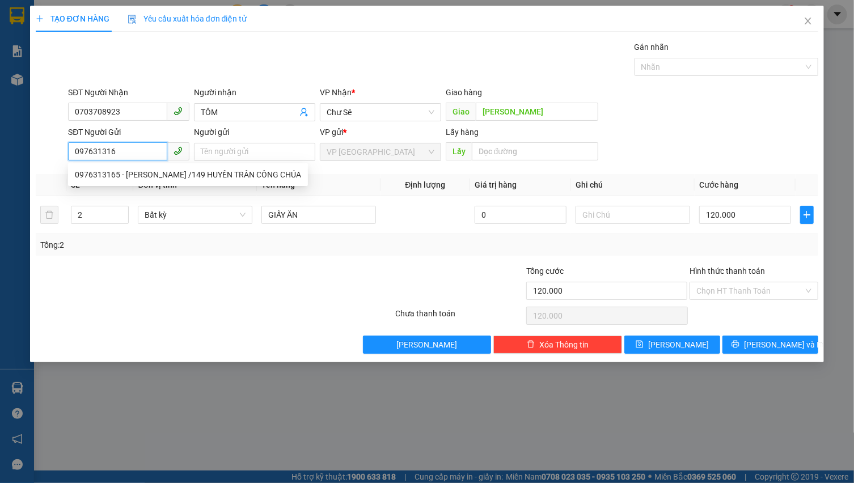
type input "0976313165"
click at [179, 170] on div "0976313165 - [PERSON_NAME] /149 HUYỀN TRÂN CÔNG CHÚA" at bounding box center [188, 174] width 226 height 12
type input "[PERSON_NAME] /149 HUYỀN TRÂN CÔNG CHÚA"
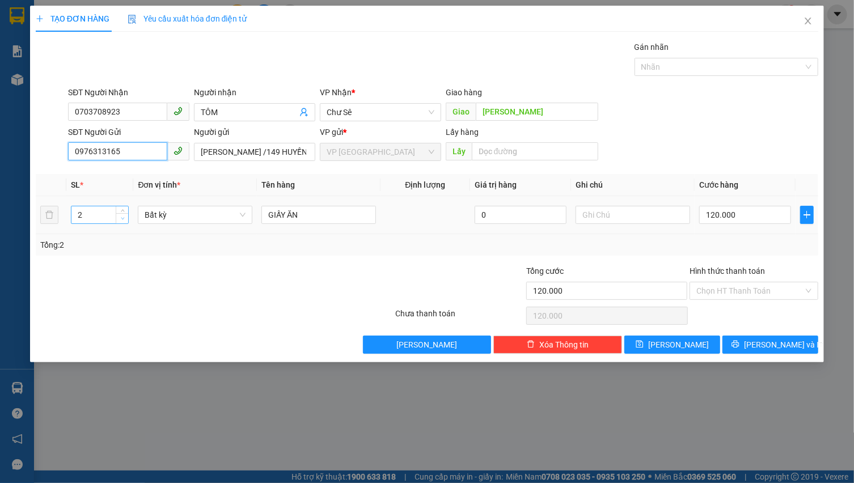
type input "0976313165"
type input "1"
drag, startPoint x: 121, startPoint y: 221, endPoint x: 127, endPoint y: 218, distance: 6.9
click at [123, 220] on span "Decrease Value" at bounding box center [122, 218] width 12 height 10
click at [172, 218] on span "Bất kỳ" at bounding box center [195, 214] width 101 height 17
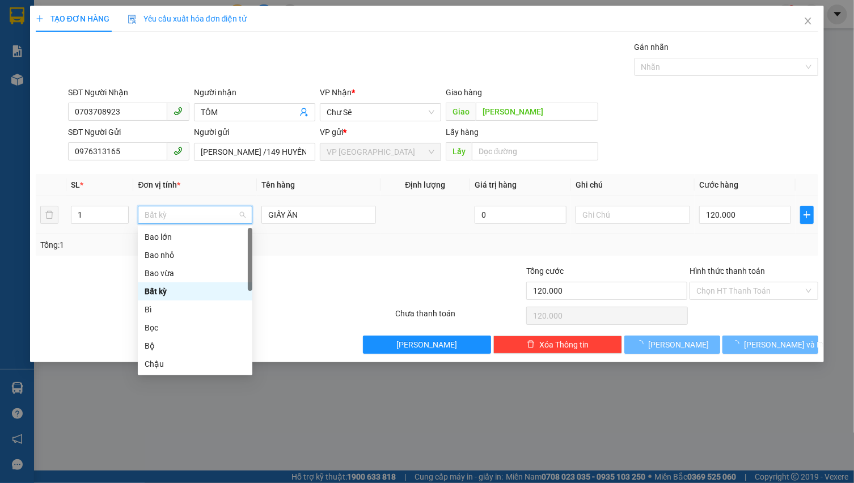
type input "0"
type input "T"
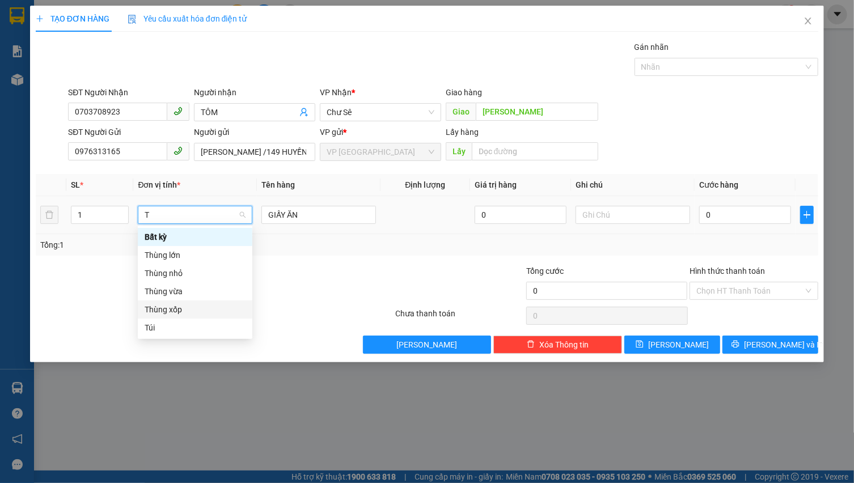
click at [187, 307] on div "Thùng xốp" at bounding box center [195, 309] width 101 height 12
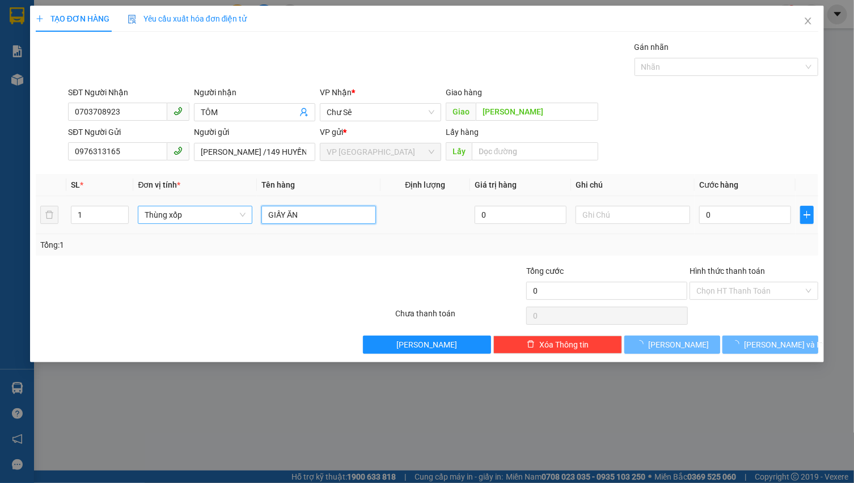
click at [300, 218] on input "GIẤY ĂN" at bounding box center [318, 215] width 115 height 18
click at [300, 217] on input "GIẤY ĂN" at bounding box center [318, 215] width 115 height 18
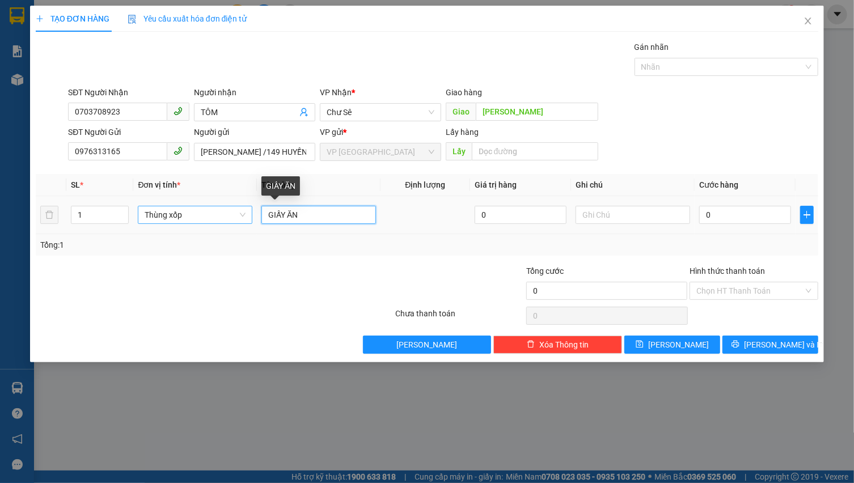
click at [300, 217] on input "GIẤY ĂN" at bounding box center [318, 215] width 115 height 18
type input "DỪA SÁP , BÁNH"
click at [737, 215] on input "0" at bounding box center [745, 215] width 92 height 18
type input "5"
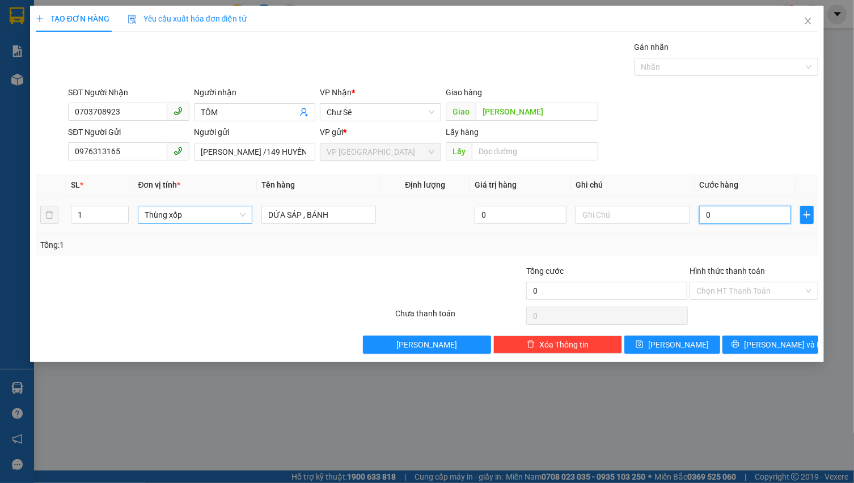
type input "5"
type input "50"
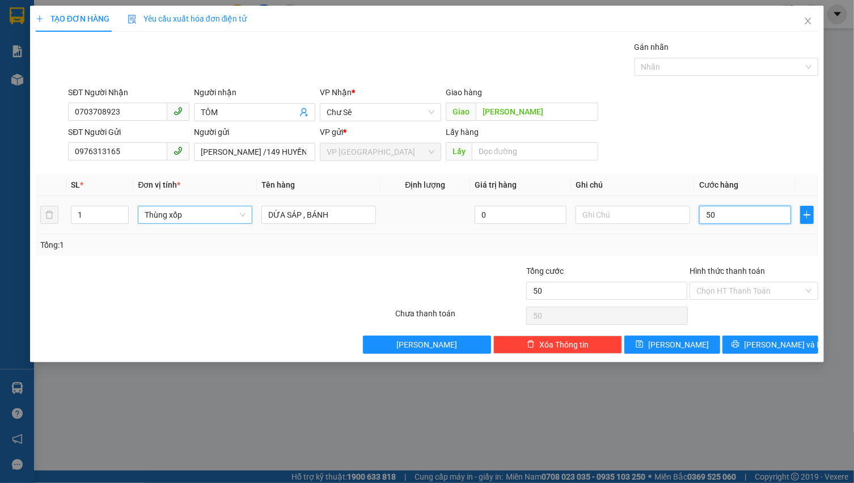
type input "500"
type input "5.000"
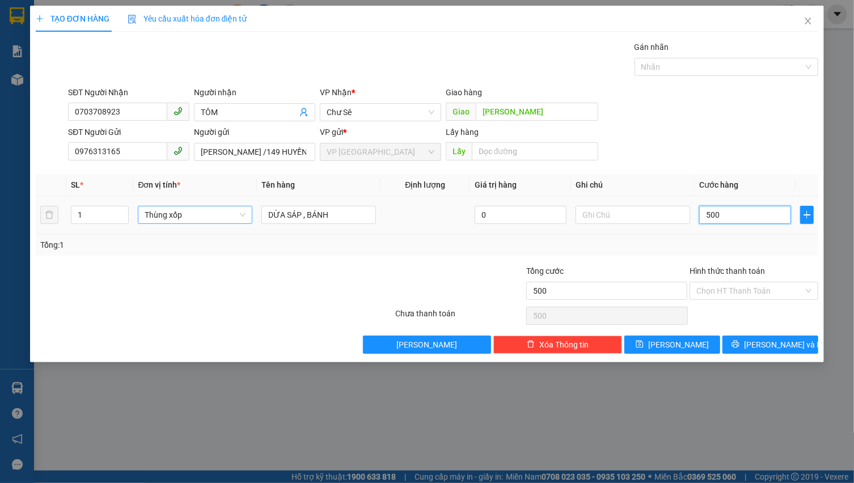
type input "5.000"
type input "50.000"
click at [603, 218] on input "text" at bounding box center [632, 215] width 115 height 18
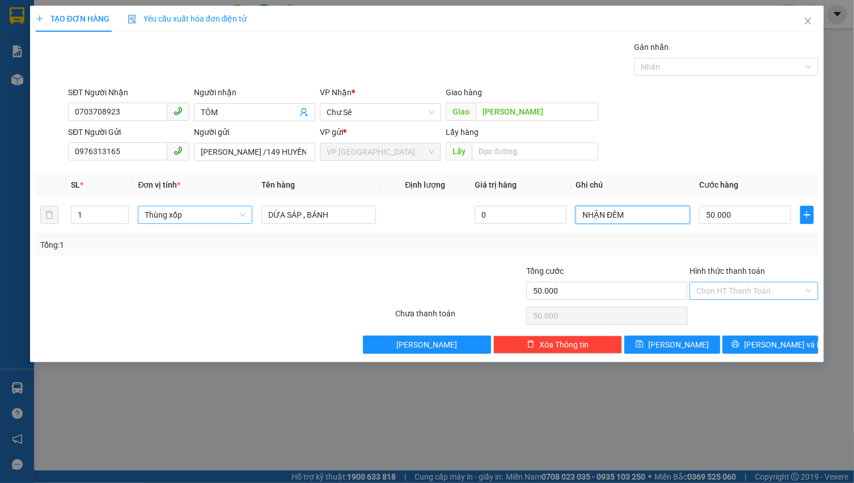
type input "NHẬN ĐÊM"
click at [760, 294] on input "Hình thức thanh toán" at bounding box center [749, 290] width 107 height 17
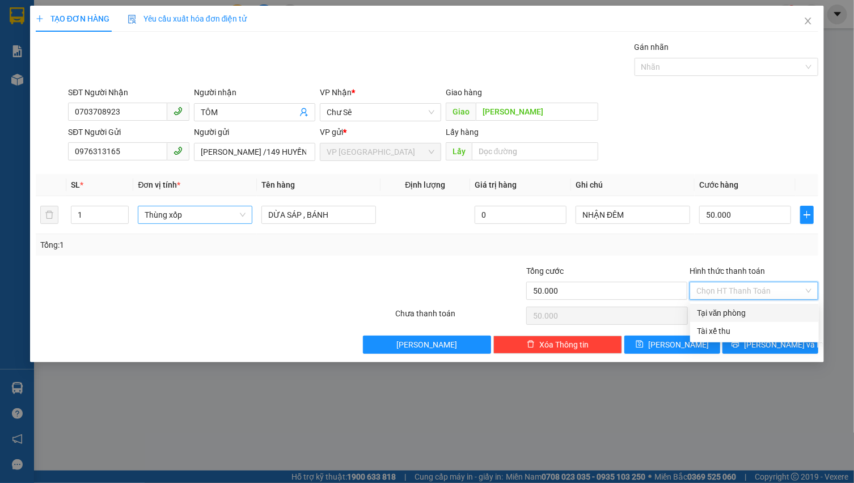
click at [752, 312] on div "Tại văn phòng" at bounding box center [754, 313] width 115 height 12
type input "0"
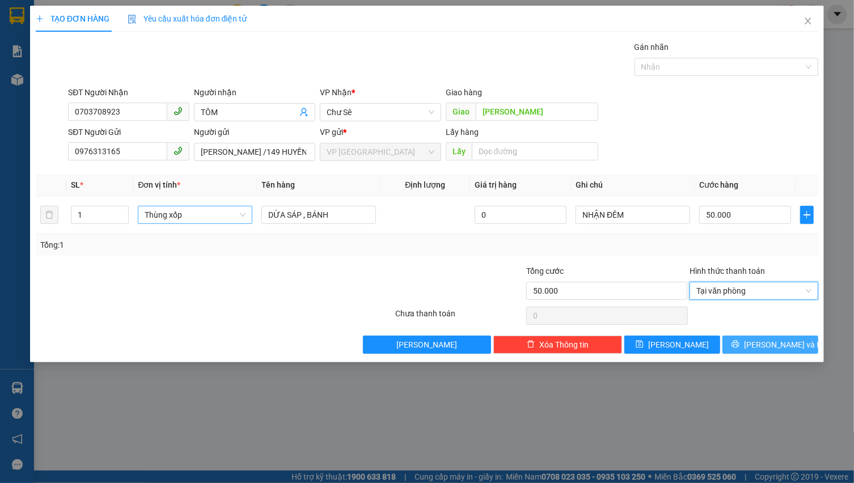
click at [739, 342] on icon "printer" at bounding box center [735, 344] width 8 height 8
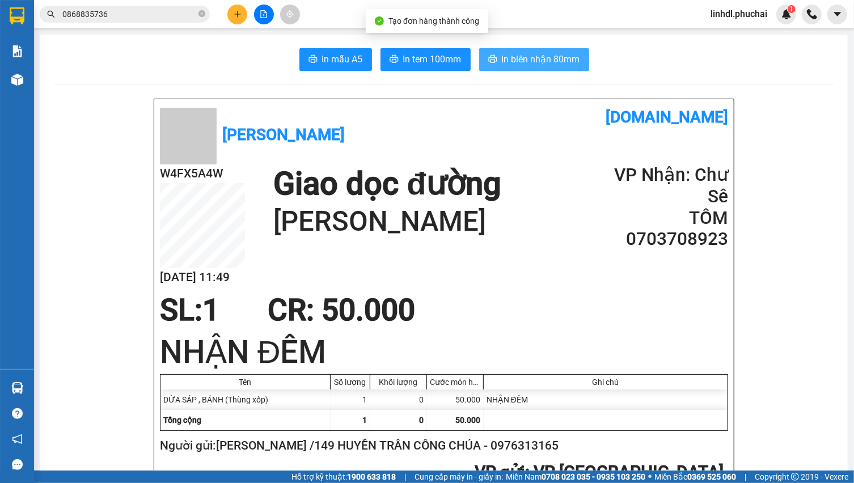
click at [554, 62] on span "In biên nhận 80mm" at bounding box center [541, 59] width 78 height 14
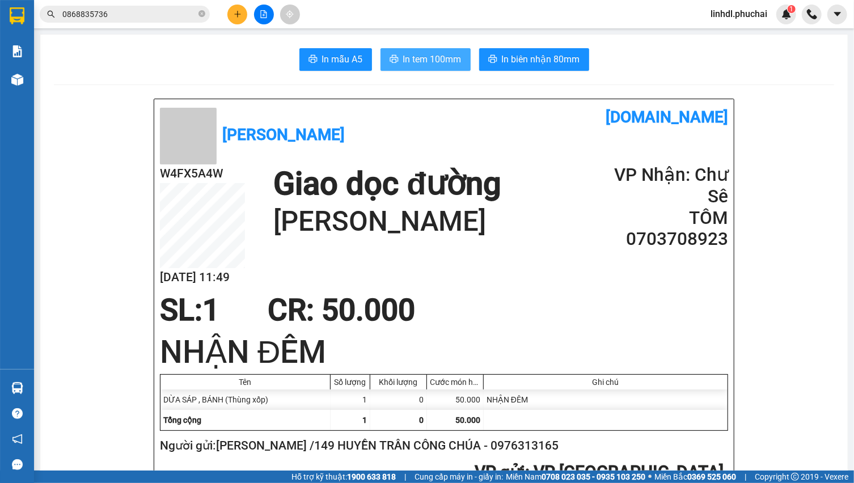
click at [416, 55] on span "In tem 100mm" at bounding box center [432, 59] width 58 height 14
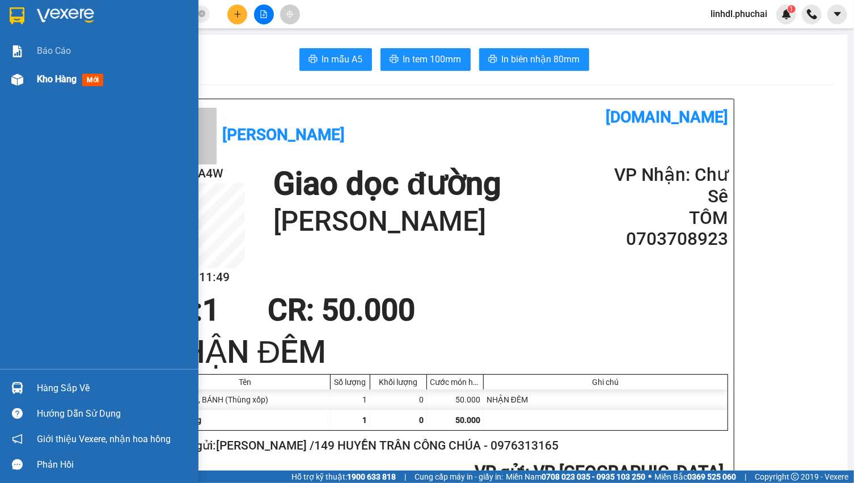
click at [54, 78] on span "Kho hàng" at bounding box center [57, 79] width 40 height 11
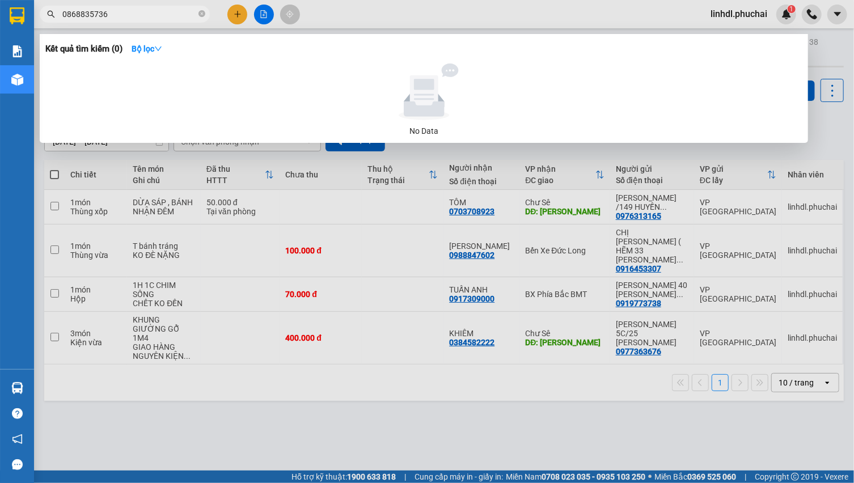
click at [91, 15] on input "0868835736" at bounding box center [129, 14] width 134 height 12
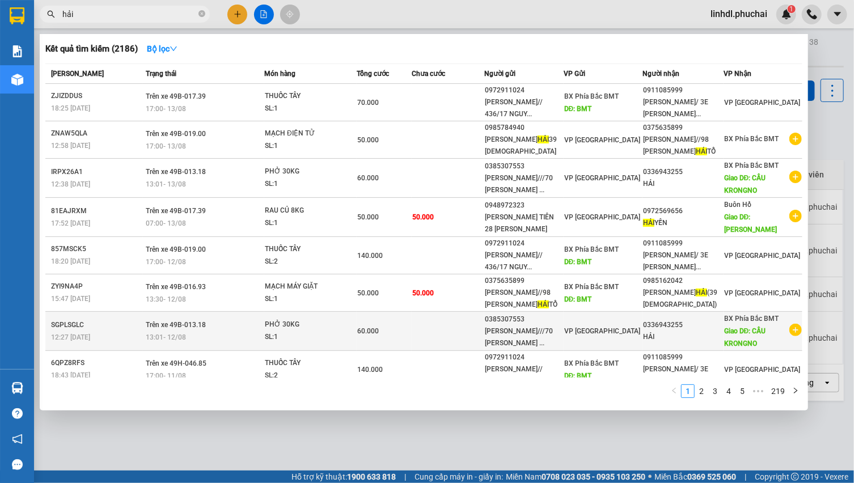
type input "hải"
click at [421, 351] on td at bounding box center [448, 331] width 73 height 39
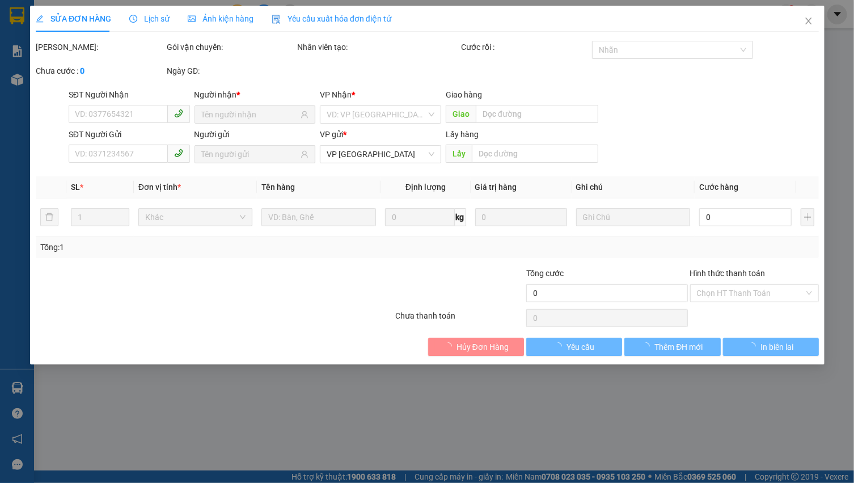
type input "0336943255"
type input "CẦU KRONGNO"
type input "0385307553"
type input "60.000"
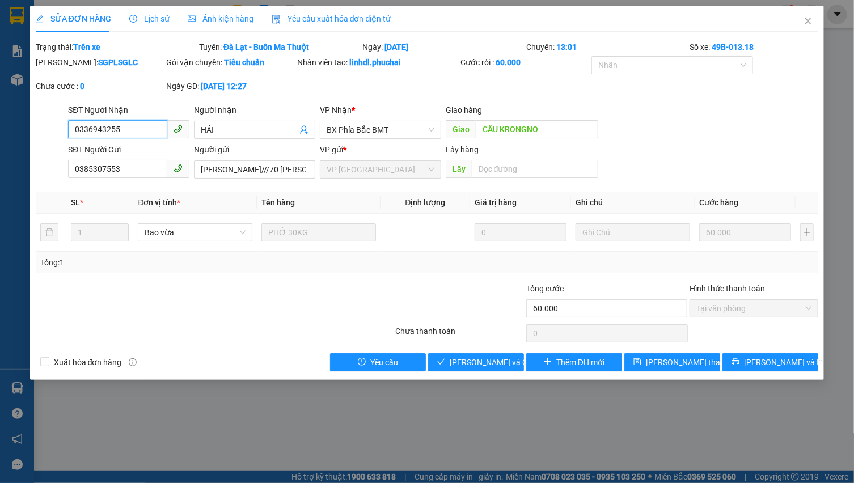
click at [133, 122] on input "0336943255" at bounding box center [117, 129] width 99 height 18
click at [809, 18] on icon "close" at bounding box center [807, 20] width 9 height 9
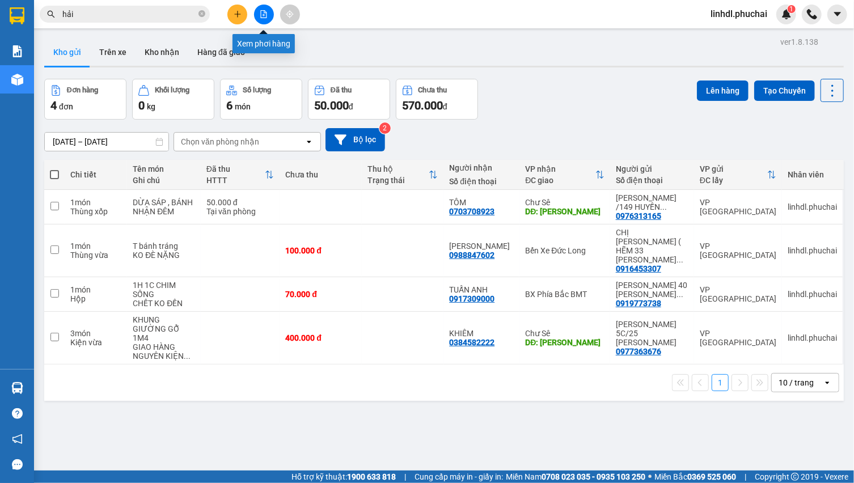
click at [242, 15] on button at bounding box center [237, 15] width 20 height 20
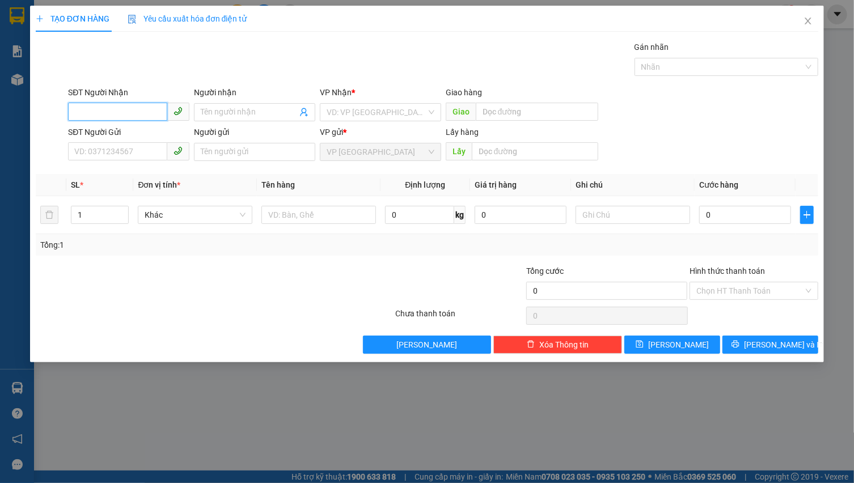
click at [100, 108] on input "SĐT Người Nhận" at bounding box center [117, 112] width 99 height 18
paste input "0336943255"
type input "0336943255"
click at [133, 110] on input "0336943255" at bounding box center [117, 112] width 99 height 18
click at [144, 135] on div "0336943255 - HẢI" at bounding box center [129, 135] width 108 height 12
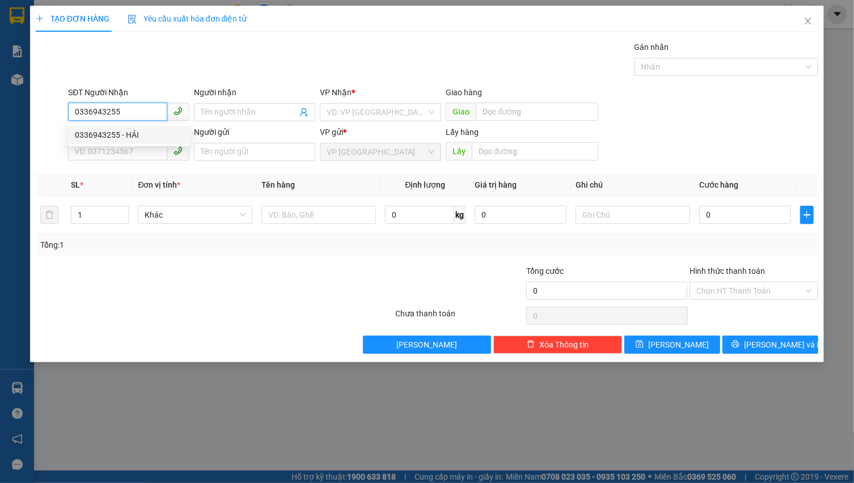
type input "HẢI"
type input "CẦU KRONGNO"
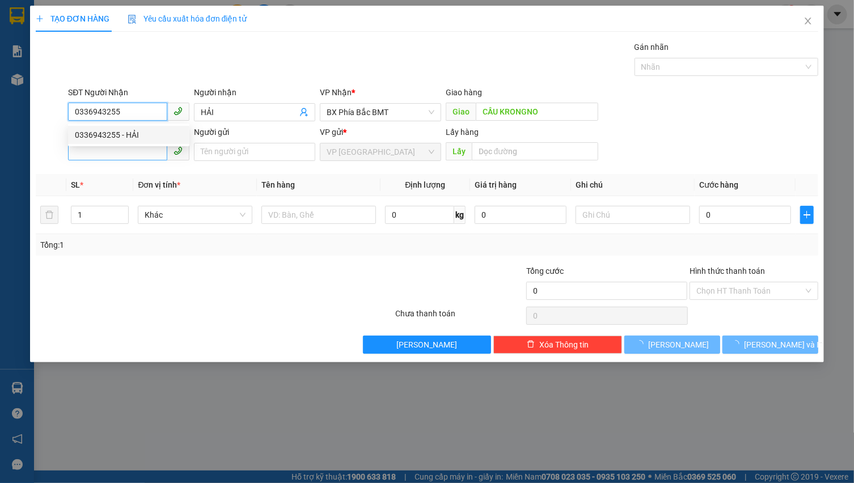
type input "60.000"
type input "0336943255"
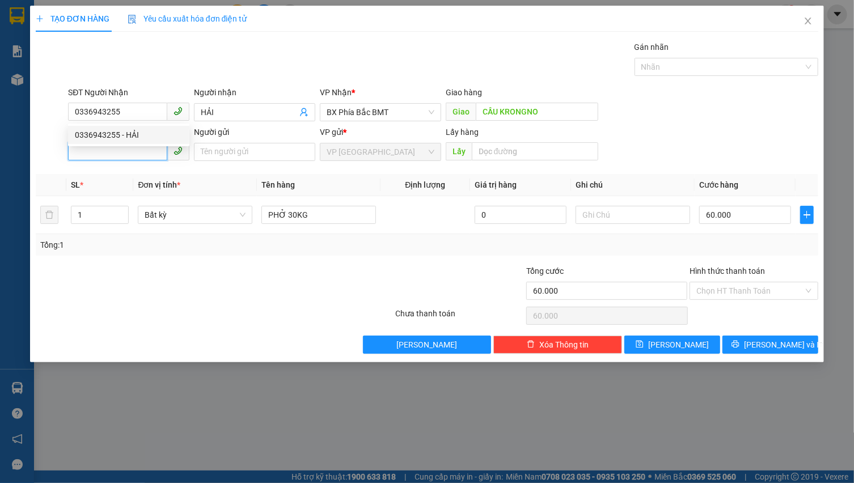
click at [136, 149] on input "SĐT Người Gửi" at bounding box center [117, 151] width 99 height 18
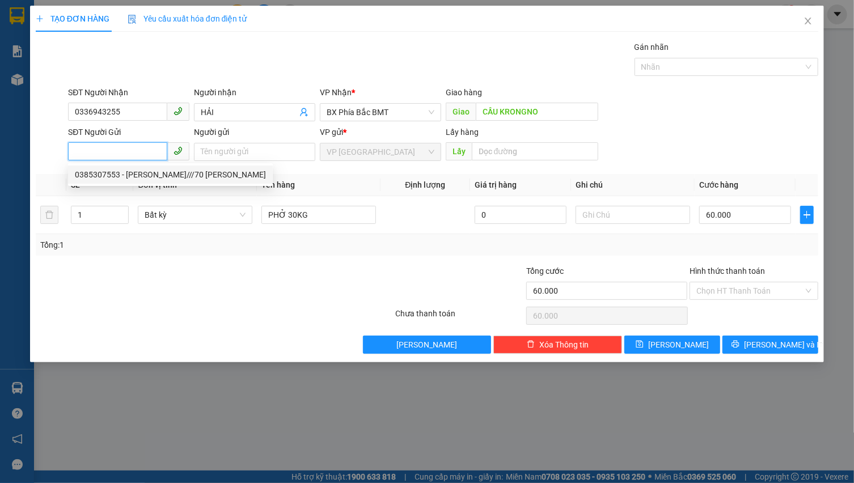
click at [145, 170] on div "0385307553 - [PERSON_NAME]///70 [PERSON_NAME]" at bounding box center [170, 174] width 191 height 12
type input "0385307553"
type input "[PERSON_NAME]///70 [PERSON_NAME]"
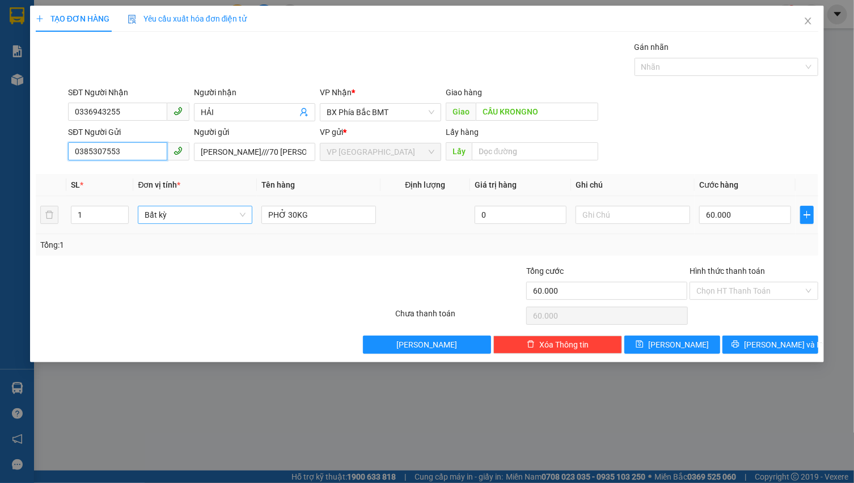
click at [176, 215] on span "Bất kỳ" at bounding box center [195, 214] width 101 height 17
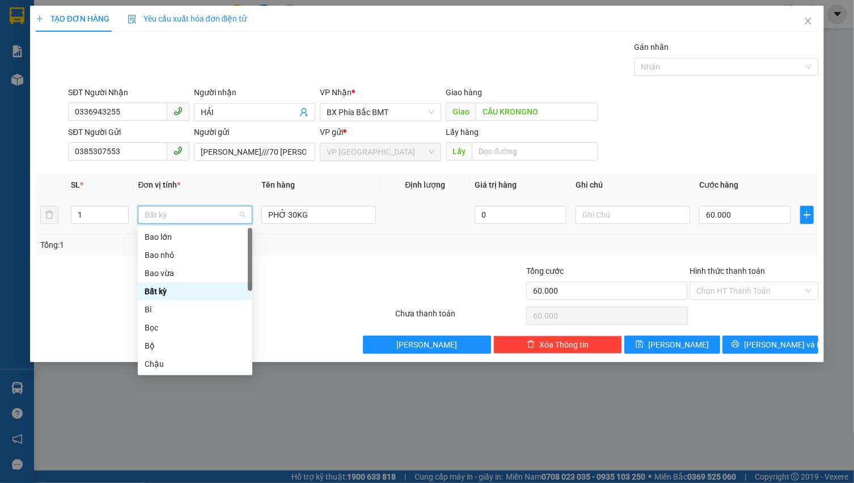
type input "n"
type input "b"
drag, startPoint x: 191, startPoint y: 269, endPoint x: 266, endPoint y: 255, distance: 76.8
click at [191, 269] on div "Bao vừa" at bounding box center [195, 273] width 101 height 12
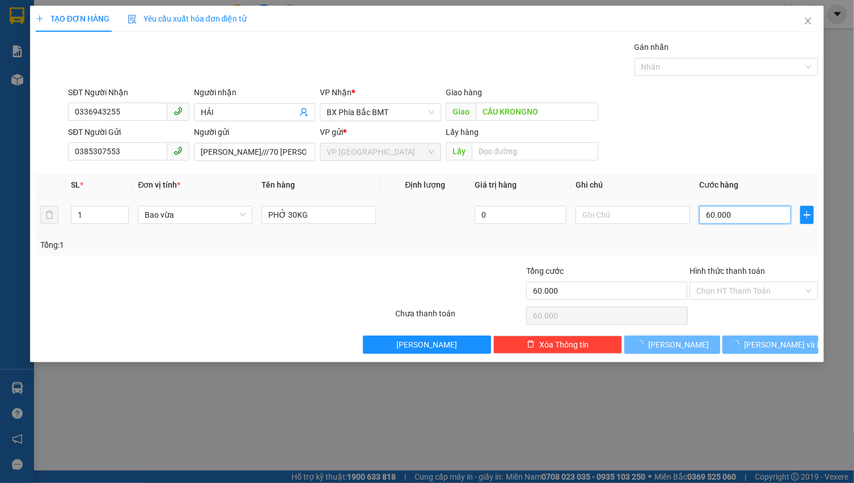
click at [733, 215] on input "60.000" at bounding box center [745, 215] width 92 height 18
type input "0"
type input "6"
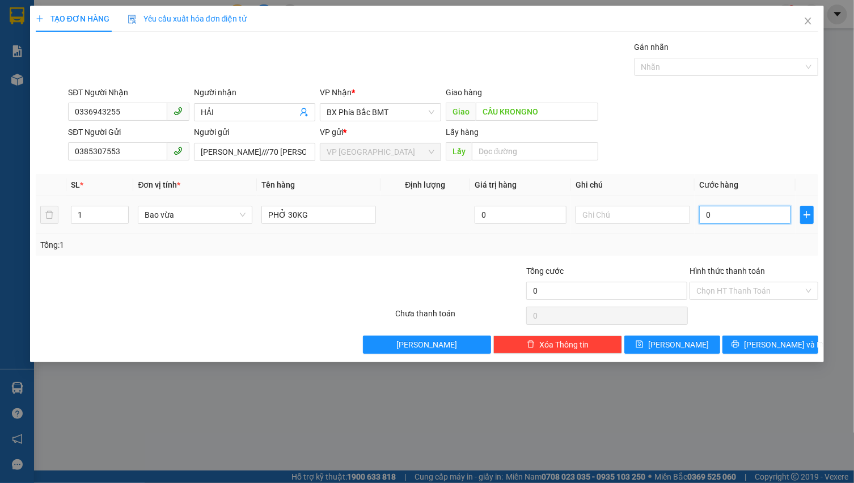
type input "6"
type input "06"
click at [752, 294] on input "Hình thức thanh toán" at bounding box center [749, 290] width 107 height 17
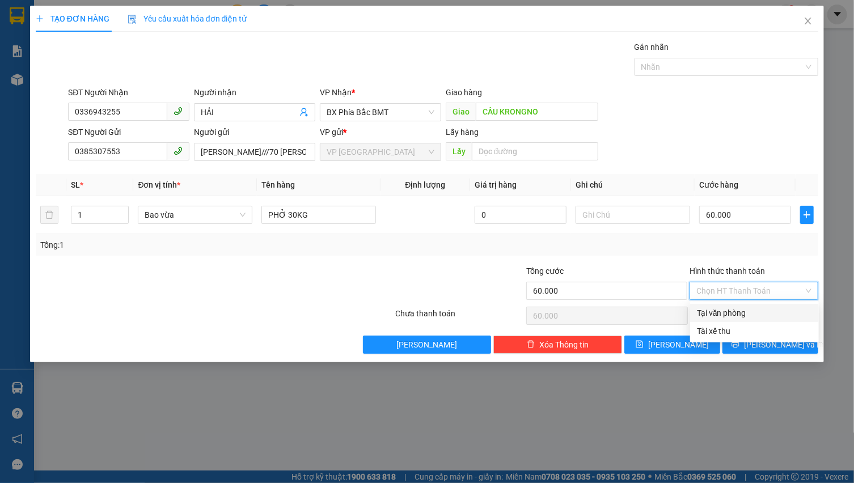
click at [755, 313] on div "Tại văn phòng" at bounding box center [754, 313] width 115 height 12
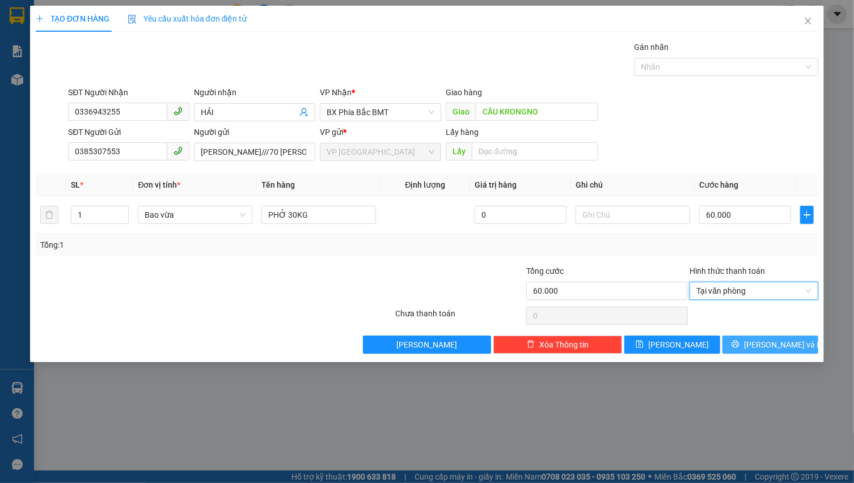
click at [766, 345] on span "[PERSON_NAME] và In" at bounding box center [783, 344] width 79 height 12
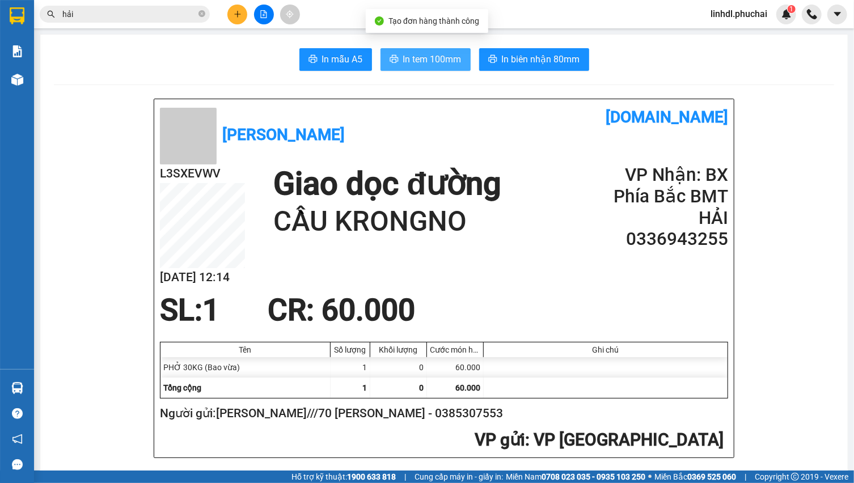
click at [446, 65] on span "In tem 100mm" at bounding box center [432, 59] width 58 height 14
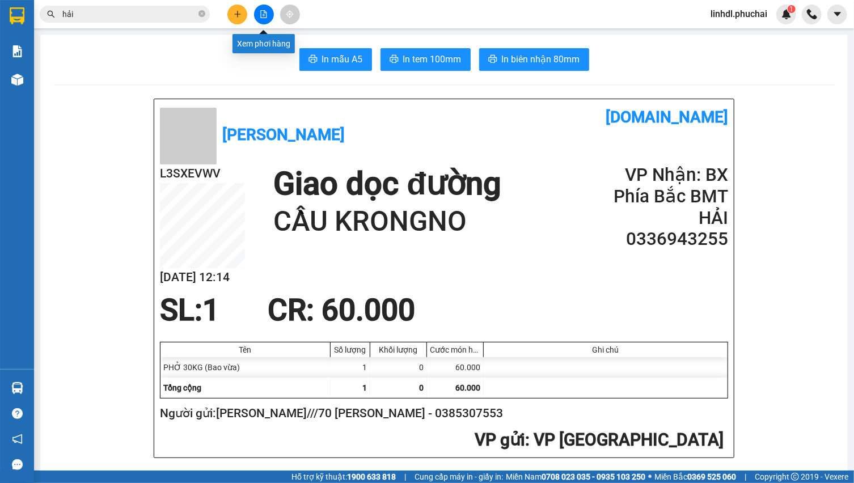
click at [268, 12] on button at bounding box center [264, 15] width 20 height 20
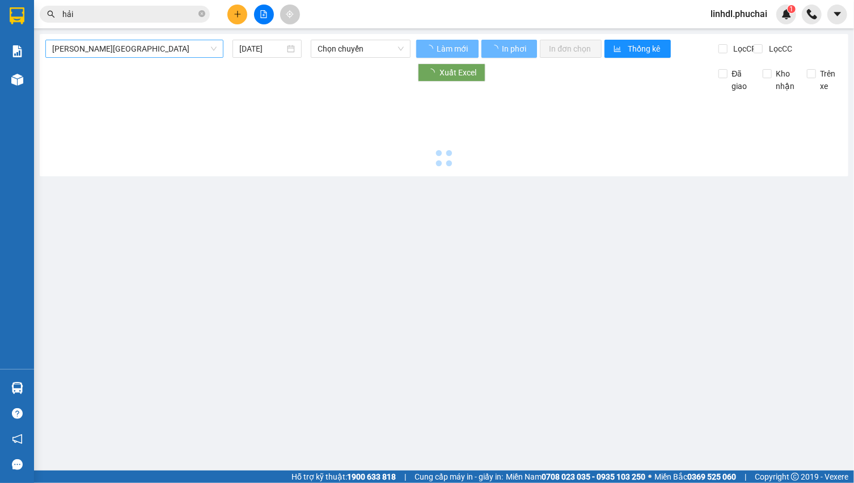
click at [154, 43] on span "[PERSON_NAME][GEOGRAPHIC_DATA]" at bounding box center [134, 48] width 164 height 17
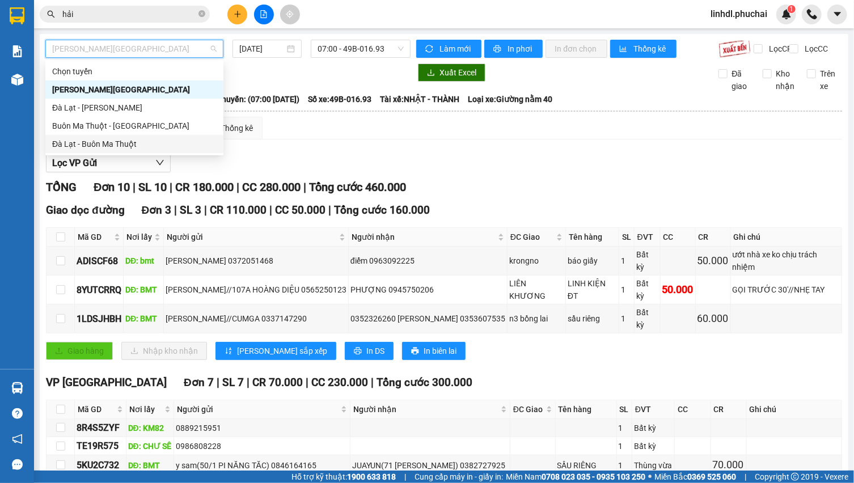
click at [105, 142] on div "Đà Lạt - Buôn Ma Thuột" at bounding box center [134, 144] width 164 height 12
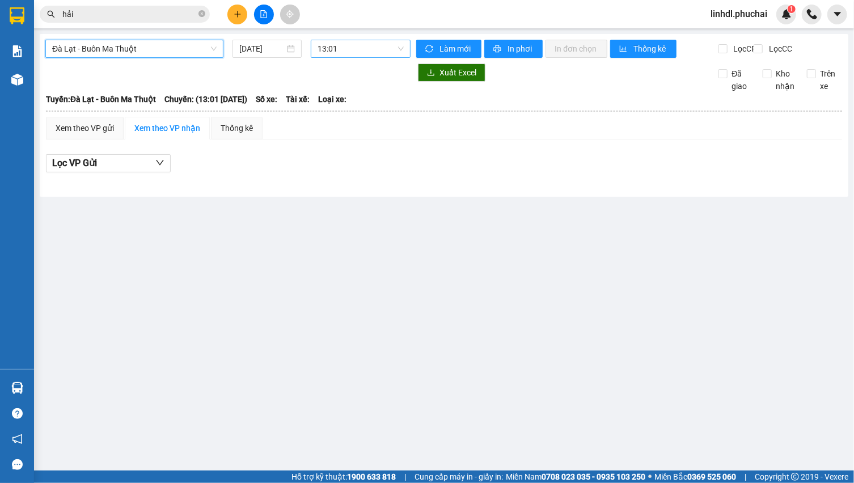
click at [331, 52] on span "13:01" at bounding box center [361, 48] width 87 height 17
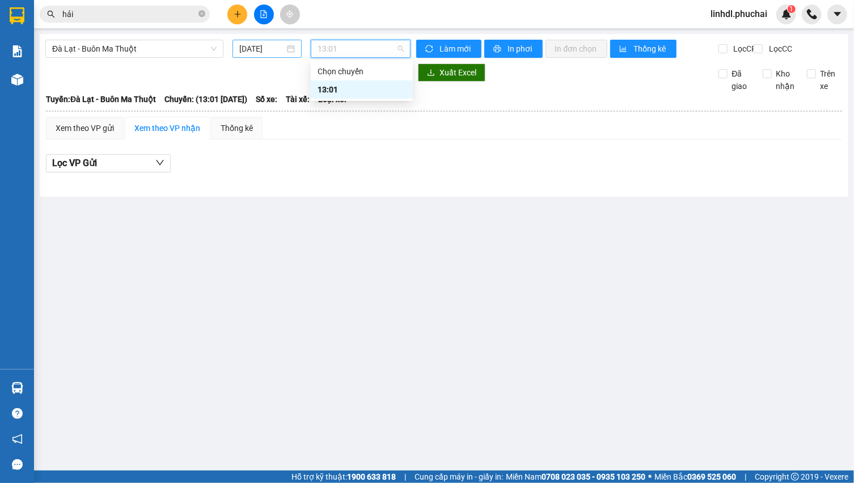
click at [238, 44] on div "[DATE]" at bounding box center [266, 49] width 69 height 18
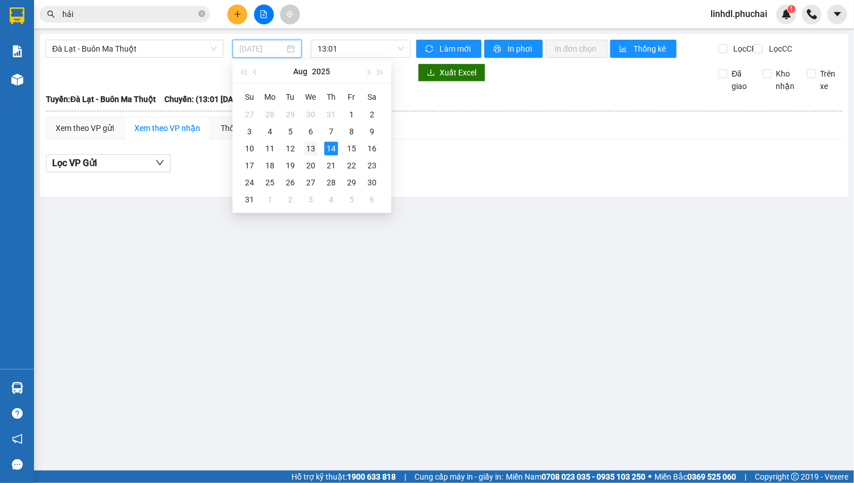
click at [309, 150] on div "13" at bounding box center [311, 149] width 14 height 14
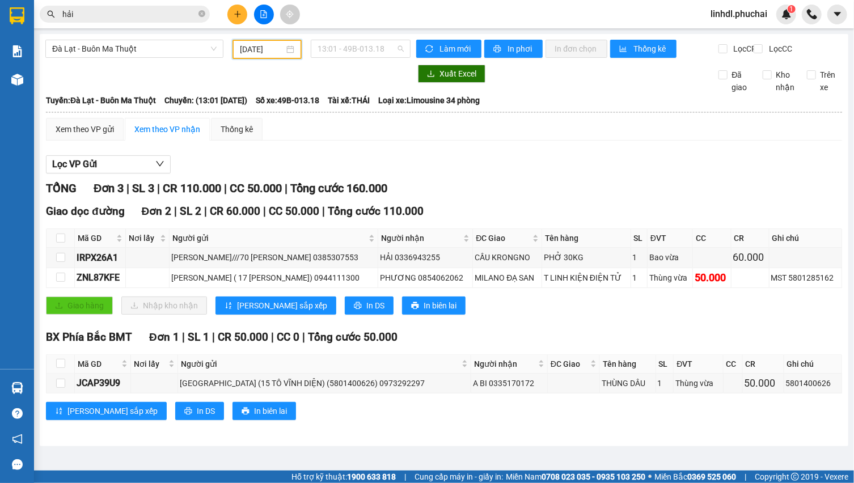
drag, startPoint x: 376, startPoint y: 50, endPoint x: 397, endPoint y: 85, distance: 40.9
click at [376, 49] on span "13:01 - 49B-013.18" at bounding box center [361, 48] width 87 height 17
click at [384, 88] on div "13:01 - 49B-013.18" at bounding box center [362, 89] width 88 height 12
drag, startPoint x: 99, startPoint y: 47, endPoint x: 123, endPoint y: 101, distance: 59.4
click at [101, 49] on span "Đà Lạt - Buôn Ma Thuột" at bounding box center [134, 48] width 164 height 17
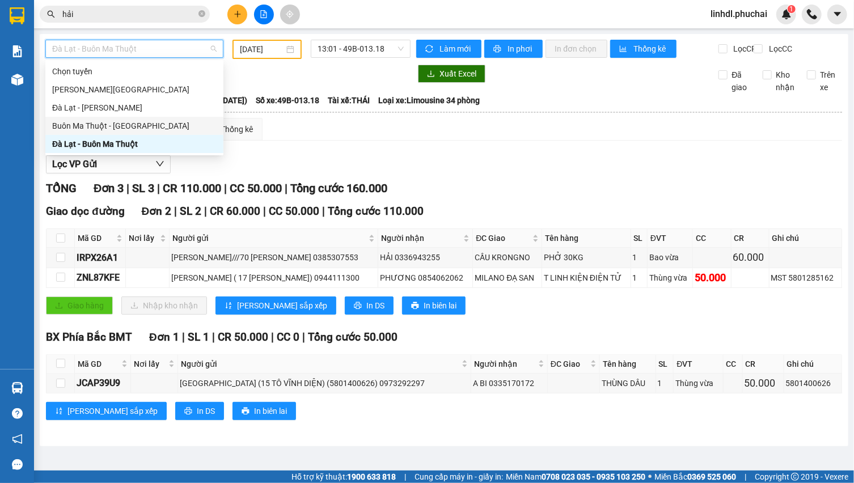
click at [125, 122] on div "Buôn Ma Thuột - [GEOGRAPHIC_DATA]" at bounding box center [134, 126] width 164 height 12
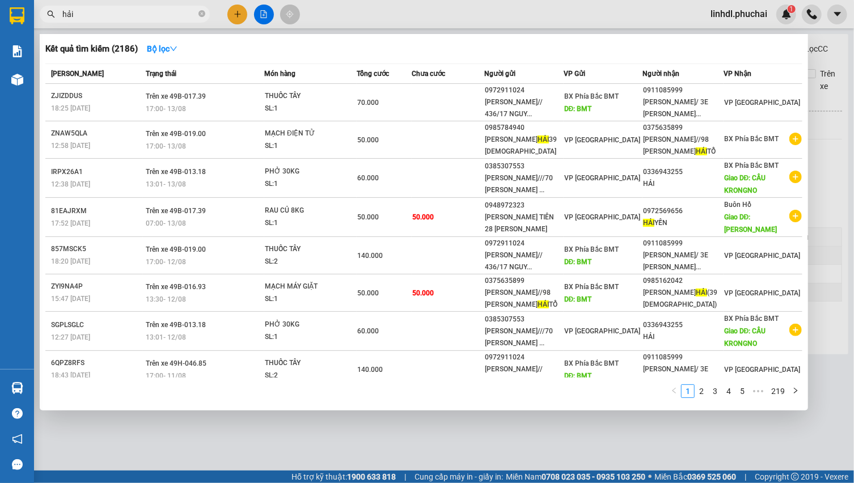
click at [124, 20] on input "hải" at bounding box center [129, 14] width 134 height 12
click at [125, 19] on input "hải" at bounding box center [129, 14] width 134 height 12
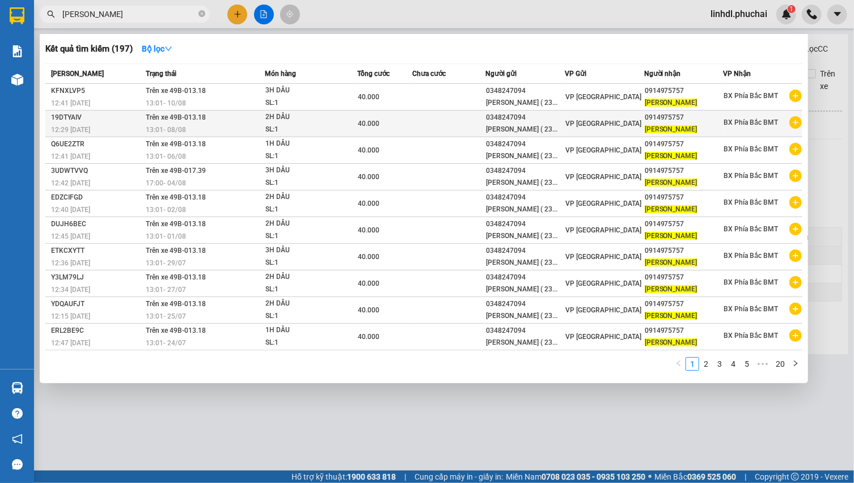
click at [352, 136] on span "2H DÂU SL: 1" at bounding box center [310, 123] width 91 height 24
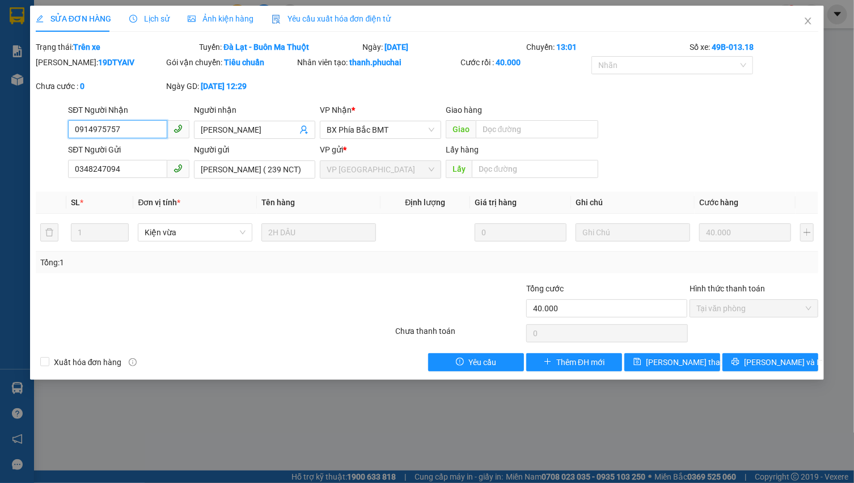
click at [130, 129] on input "0914975757" at bounding box center [117, 129] width 99 height 18
click at [806, 22] on icon "close" at bounding box center [807, 20] width 9 height 9
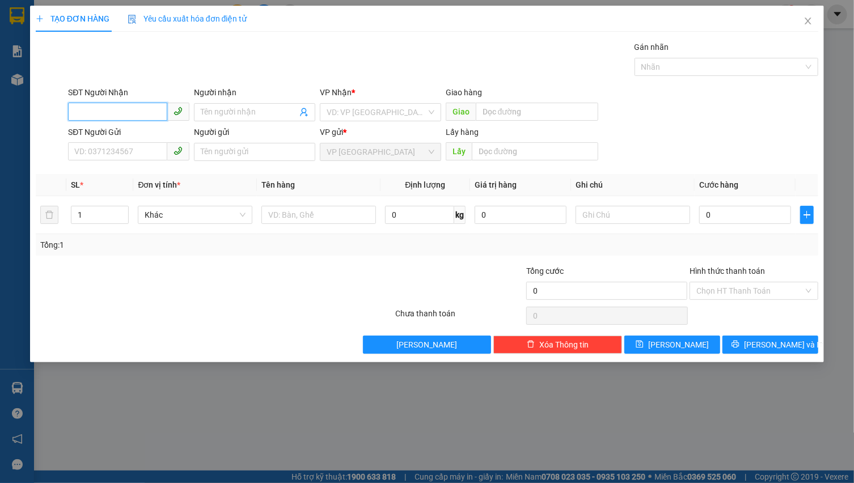
click at [126, 105] on input "SĐT Người Nhận" at bounding box center [117, 112] width 99 height 18
paste input "0914975757"
drag, startPoint x: 134, startPoint y: 109, endPoint x: 139, endPoint y: 121, distance: 12.4
click at [135, 109] on input "0914975757" at bounding box center [117, 112] width 99 height 18
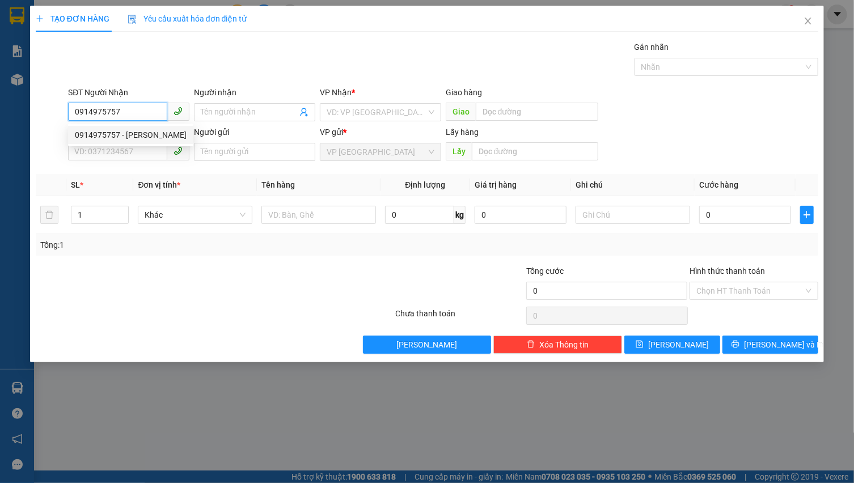
click at [136, 130] on div "0914975757 - [PERSON_NAME]" at bounding box center [131, 135] width 112 height 12
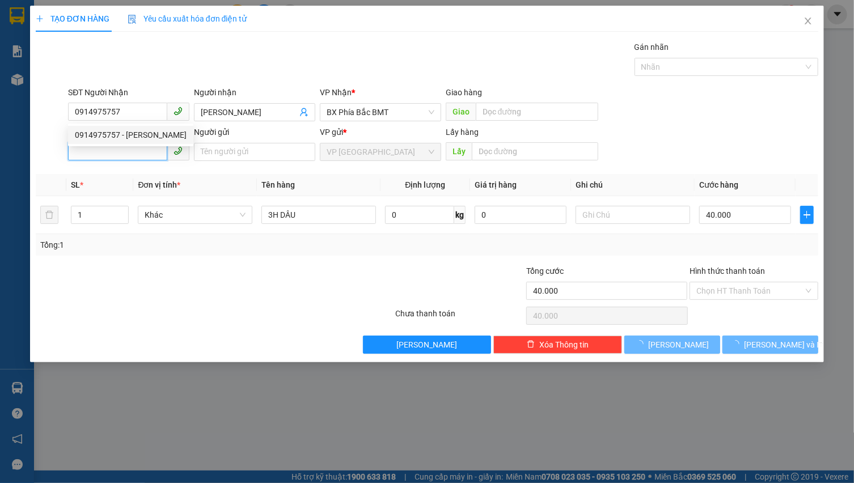
click at [124, 146] on input "SĐT Người Gửi" at bounding box center [117, 151] width 99 height 18
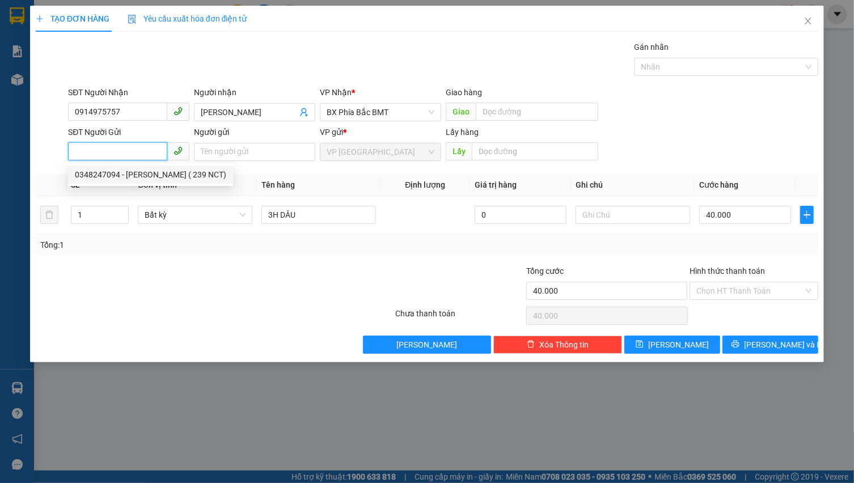
click at [140, 173] on div "0348247094 - [PERSON_NAME] ( 239 NCT)" at bounding box center [150, 174] width 151 height 12
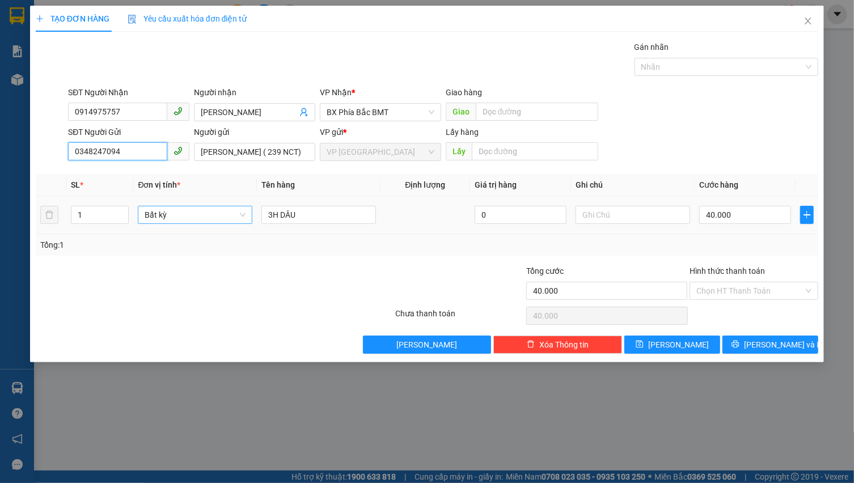
click at [172, 216] on span "Bất kỳ" at bounding box center [195, 214] width 101 height 17
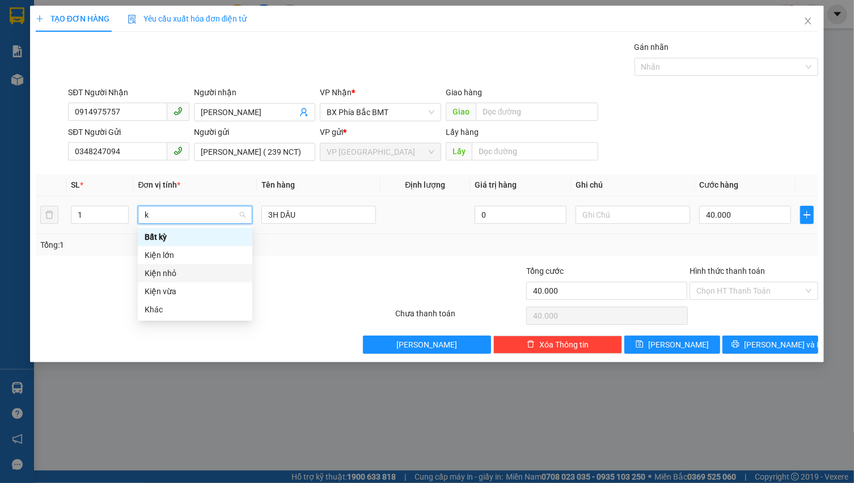
drag, startPoint x: 179, startPoint y: 277, endPoint x: 254, endPoint y: 238, distance: 85.0
click at [180, 277] on div "Kiện nhỏ" at bounding box center [195, 273] width 101 height 12
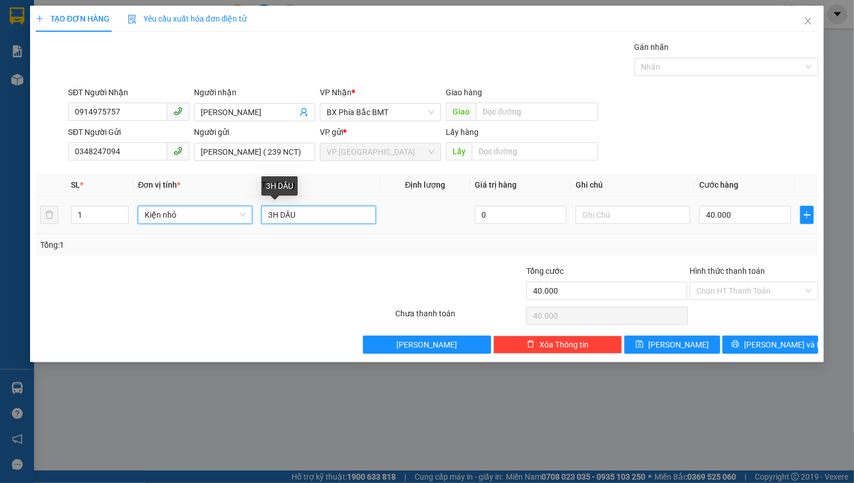
drag, startPoint x: 272, startPoint y: 208, endPoint x: 290, endPoint y: 207, distance: 18.2
click at [272, 209] on input "3H DÂU" at bounding box center [318, 215] width 115 height 18
click at [726, 222] on input "0" at bounding box center [745, 215] width 92 height 18
click at [743, 285] on input "Hình thức thanh toán" at bounding box center [749, 290] width 107 height 17
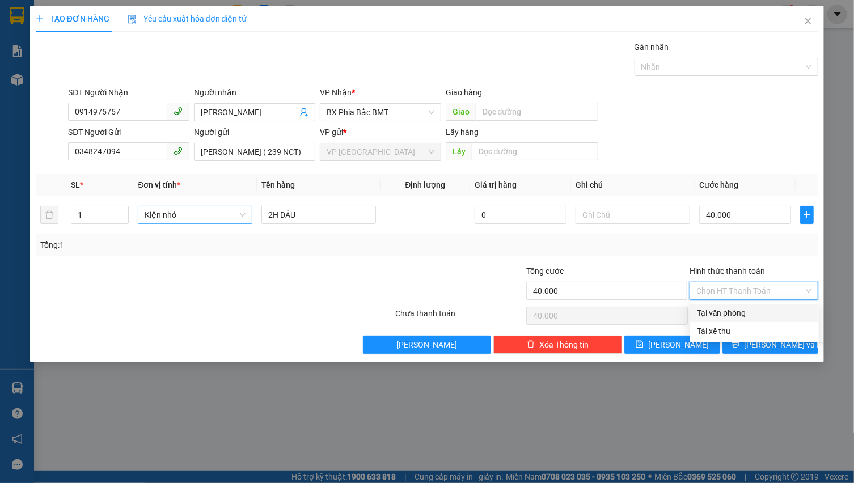
click at [742, 309] on div "Tại văn phòng" at bounding box center [754, 313] width 115 height 12
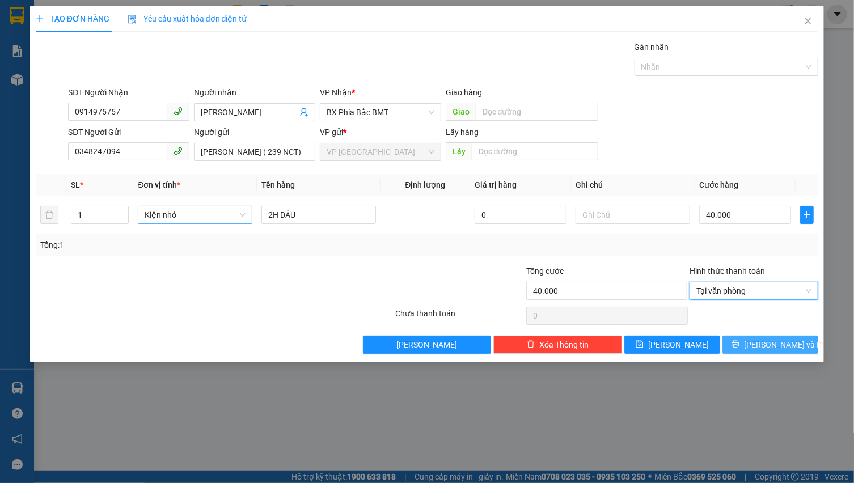
click at [739, 344] on icon "printer" at bounding box center [735, 344] width 7 height 7
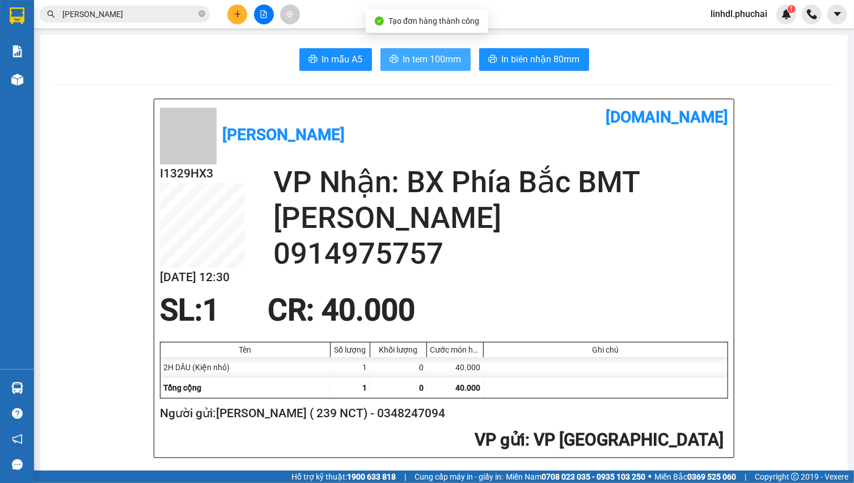
click at [448, 53] on span "In tem 100mm" at bounding box center [432, 59] width 58 height 14
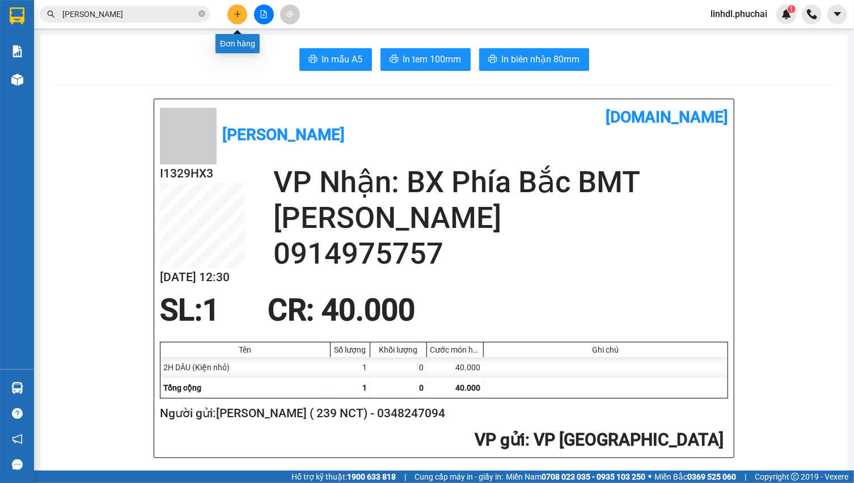
click at [234, 10] on icon "plus" at bounding box center [238, 14] width 8 height 8
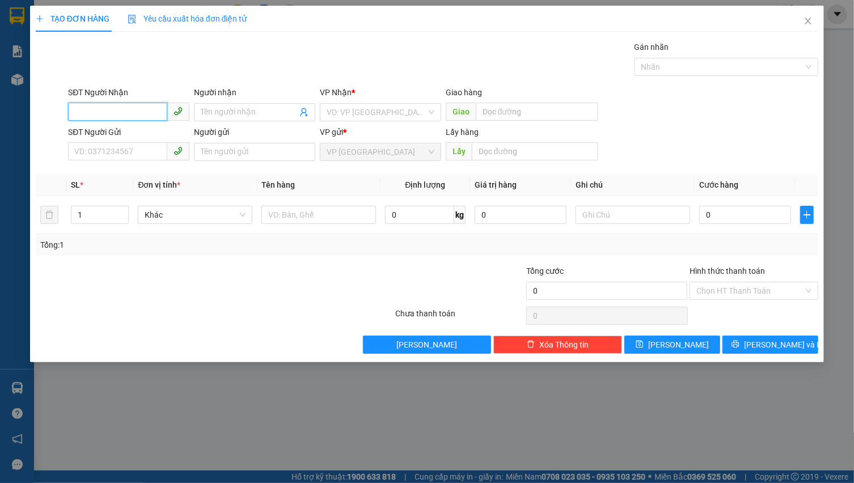
click at [121, 103] on input "SĐT Người Nhận" at bounding box center [117, 112] width 99 height 18
click at [130, 109] on input "0967158688" at bounding box center [117, 112] width 99 height 18
click at [229, 109] on input "Người nhận" at bounding box center [249, 112] width 96 height 12
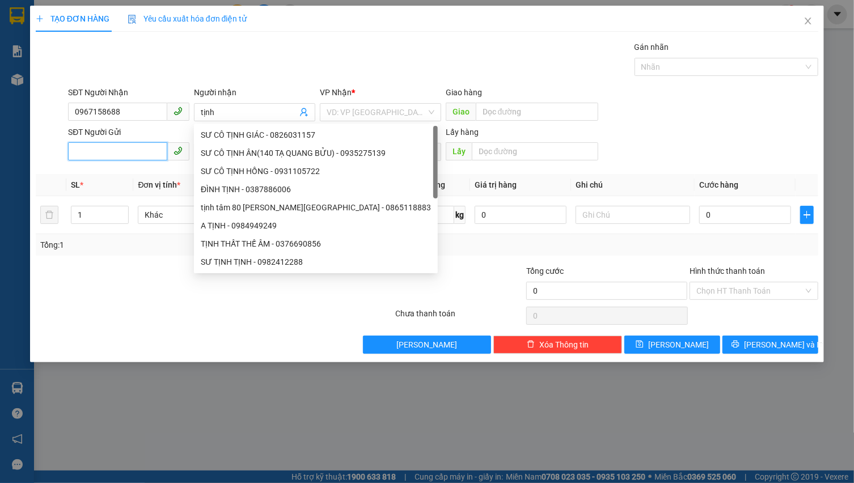
click at [103, 153] on input "SĐT Người Gửi" at bounding box center [117, 151] width 99 height 18
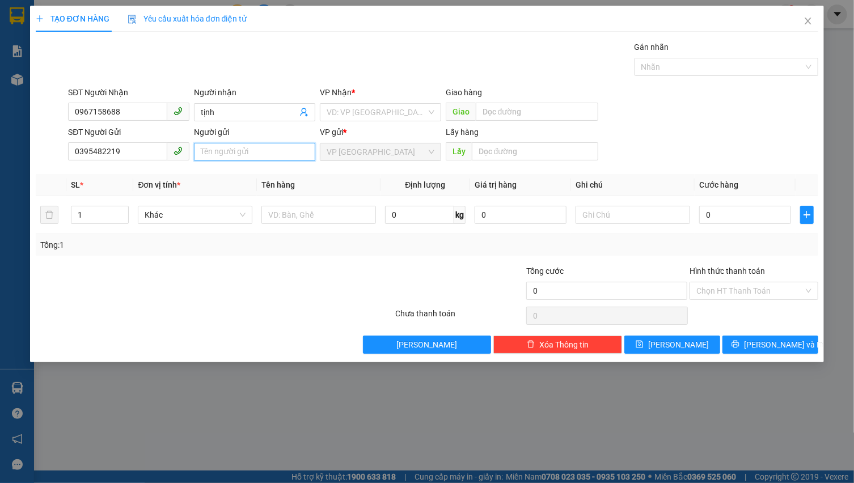
click at [227, 153] on input "Người gửi" at bounding box center [254, 152] width 121 height 18
click at [285, 150] on input "[PERSON_NAME]" at bounding box center [254, 152] width 121 height 18
click at [349, 111] on input "search" at bounding box center [377, 112] width 100 height 17
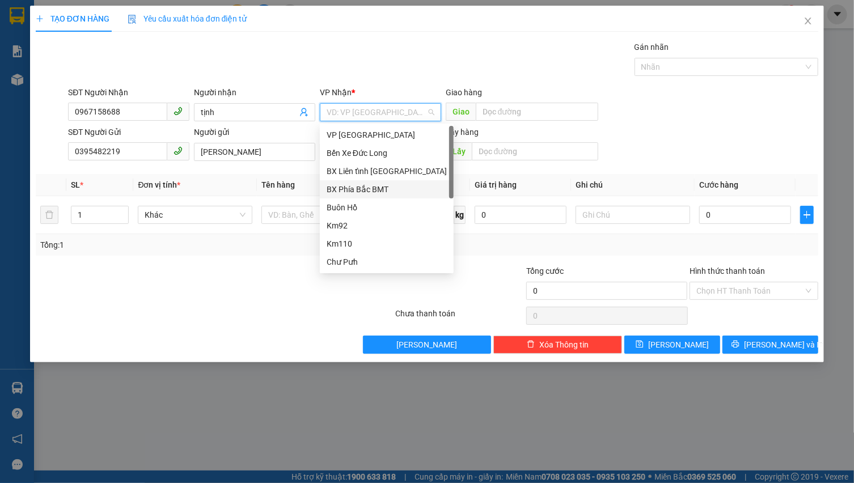
click at [388, 191] on div "BX Phía Bắc BMT" at bounding box center [387, 189] width 120 height 12
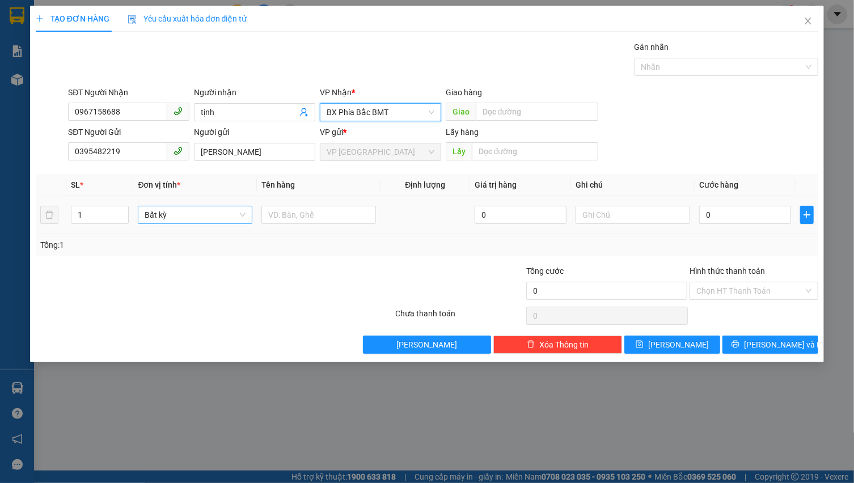
click at [183, 211] on span "Bất kỳ" at bounding box center [195, 214] width 101 height 17
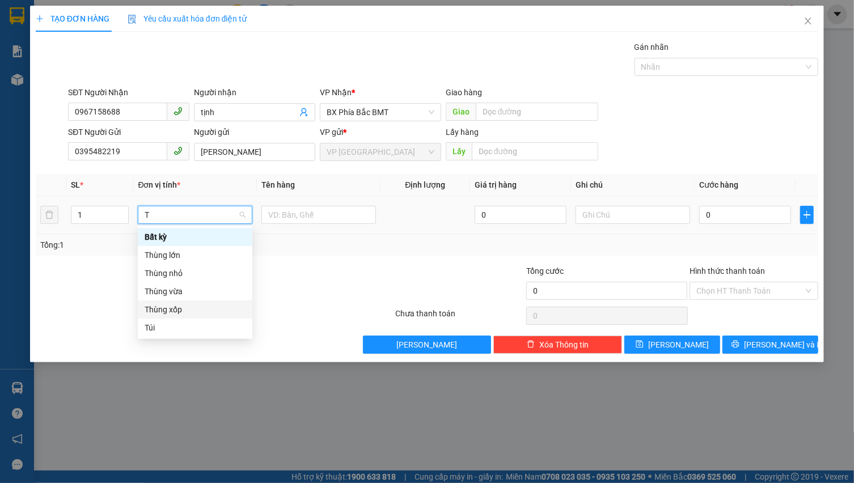
click at [192, 310] on div "Thùng xốp" at bounding box center [195, 309] width 101 height 12
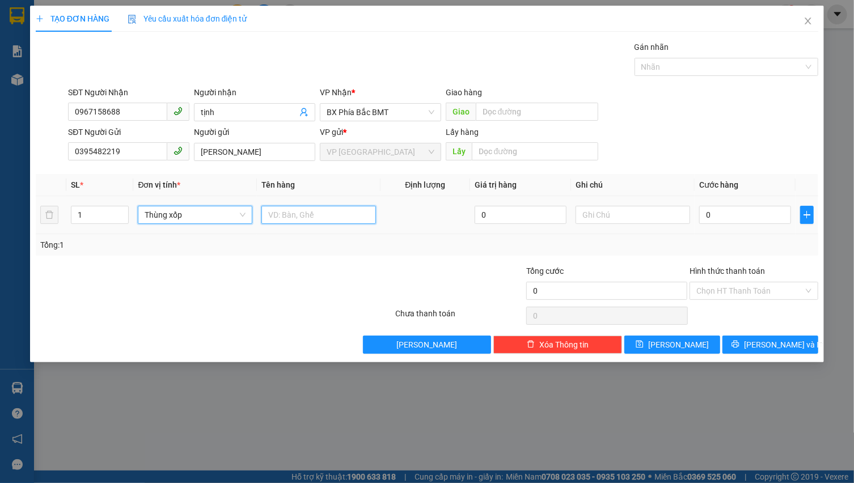
click at [317, 213] on input "text" at bounding box center [318, 215] width 115 height 18
click at [722, 210] on input "0" at bounding box center [745, 215] width 92 height 18
click at [736, 333] on div "Transit Pickup Surcharge Ids Transit Deliver Surcharge Ids Transit Deliver Surc…" at bounding box center [427, 197] width 783 height 313
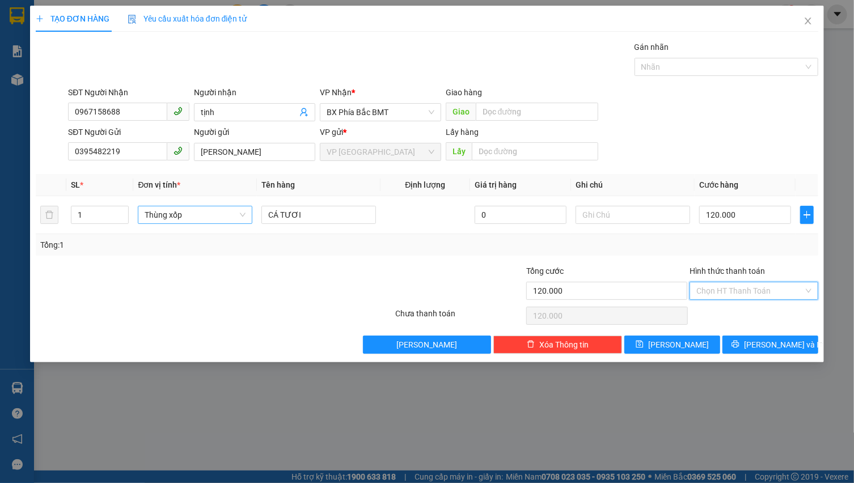
click at [743, 295] on input "Hình thức thanh toán" at bounding box center [749, 290] width 107 height 17
click at [757, 310] on div "Tại văn phòng" at bounding box center [754, 313] width 115 height 12
click at [760, 351] on button "[PERSON_NAME] và In" at bounding box center [770, 345] width 96 height 18
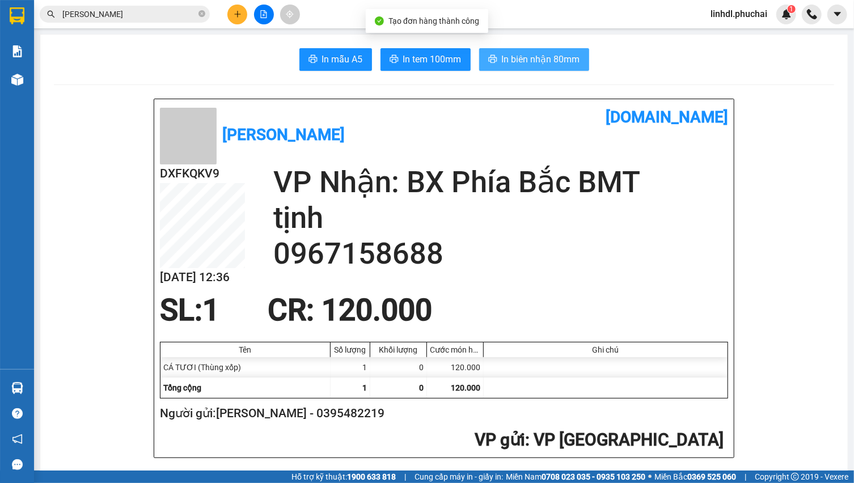
click at [511, 58] on span "In biên nhận 80mm" at bounding box center [541, 59] width 78 height 14
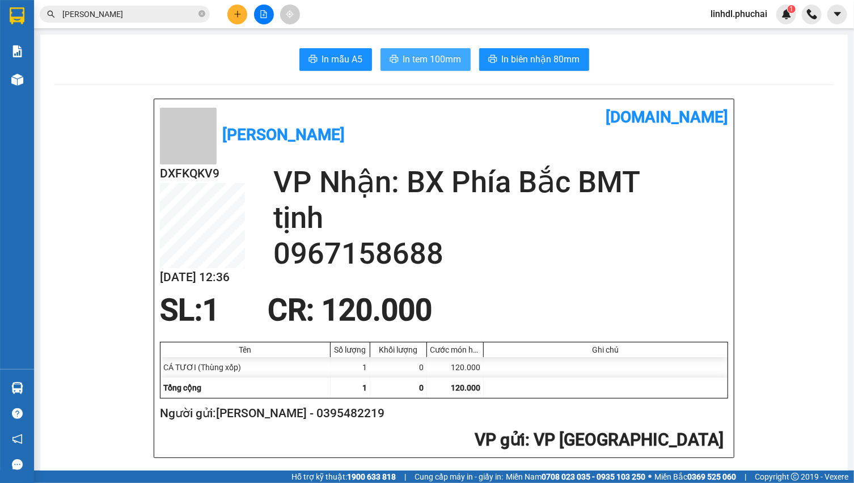
click at [438, 62] on span "In tem 100mm" at bounding box center [432, 59] width 58 height 14
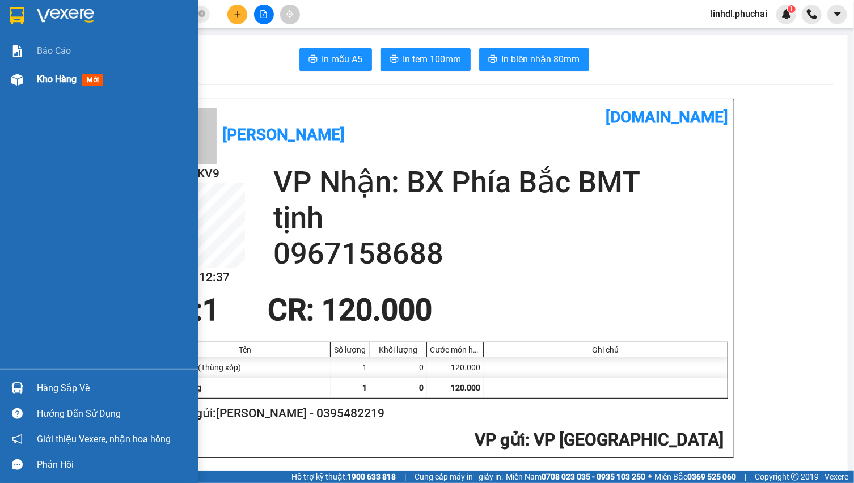
click at [24, 81] on div at bounding box center [17, 80] width 20 height 20
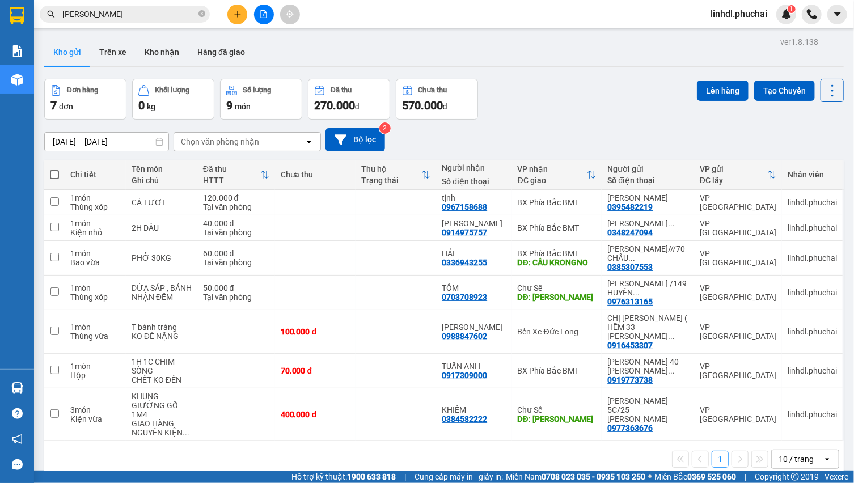
click at [549, 123] on div "[DATE] – [DATE] Press the down arrow key to interact with the calendar and sele…" at bounding box center [443, 140] width 799 height 40
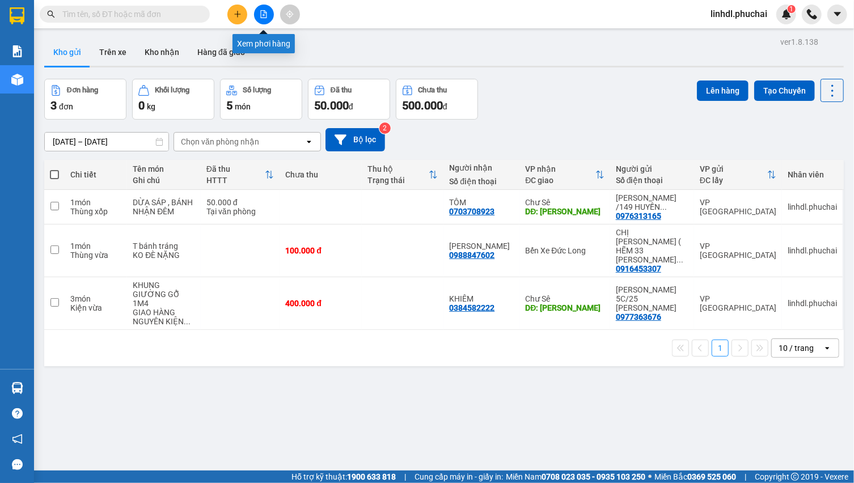
click at [262, 16] on icon "file-add" at bounding box center [264, 14] width 8 height 8
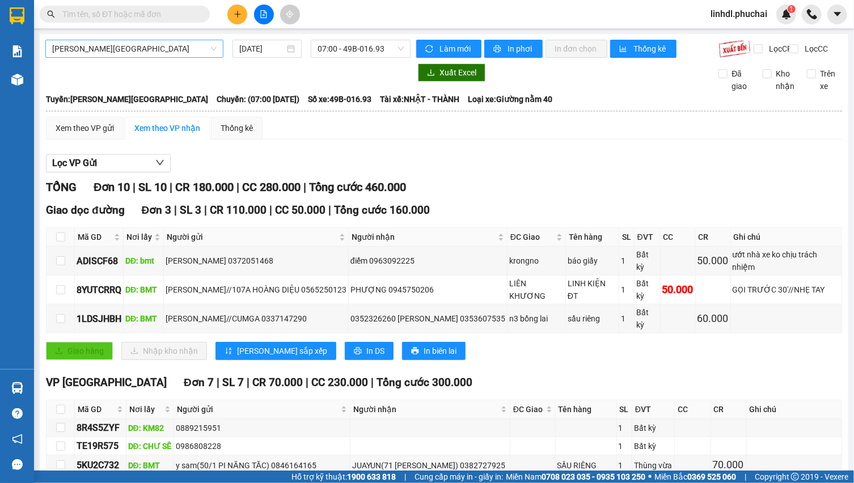
drag, startPoint x: 192, startPoint y: 48, endPoint x: 175, endPoint y: 54, distance: 17.6
click at [191, 47] on span "[PERSON_NAME][GEOGRAPHIC_DATA]" at bounding box center [134, 48] width 164 height 17
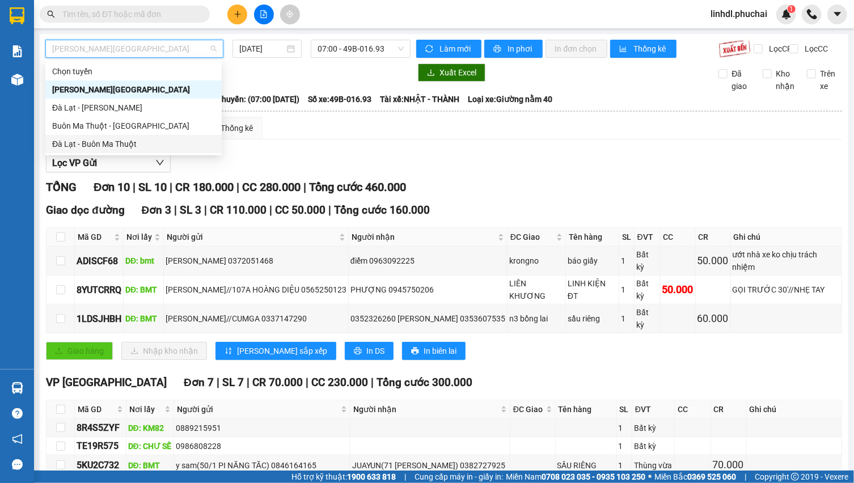
click at [136, 144] on div "Đà Lạt - Buôn Ma Thuột" at bounding box center [133, 144] width 163 height 12
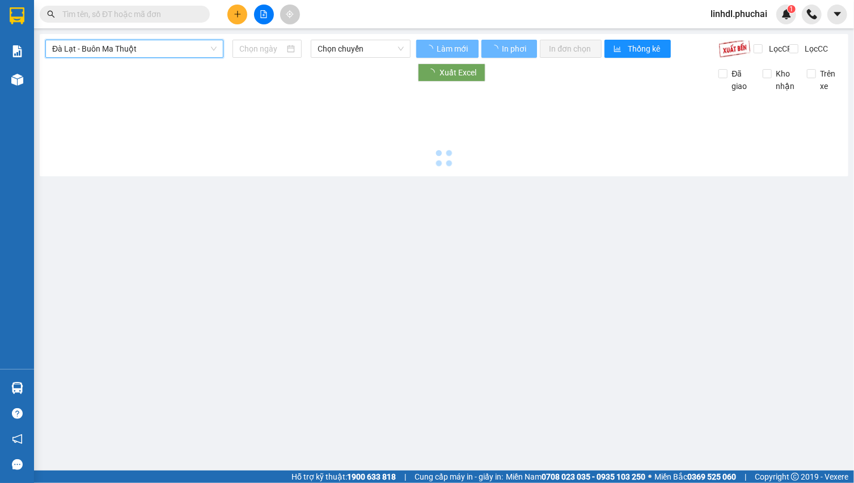
type input "[DATE]"
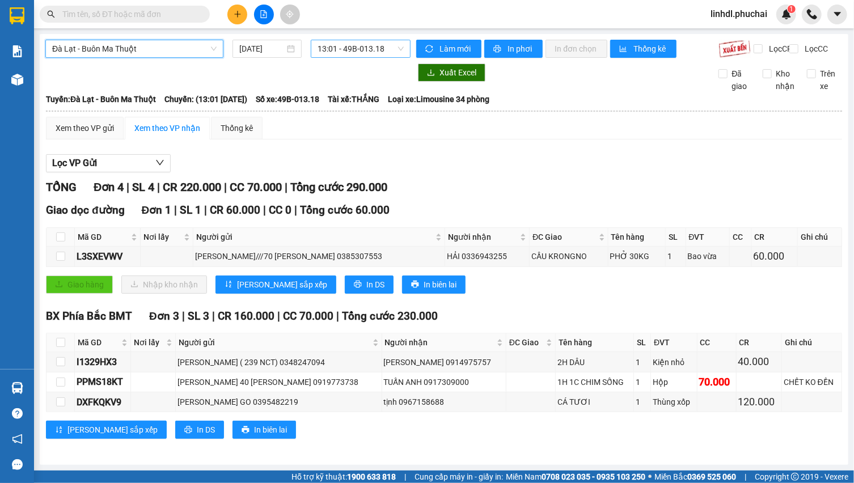
click at [333, 54] on span "13:01 - 49B-013.18" at bounding box center [361, 48] width 87 height 17
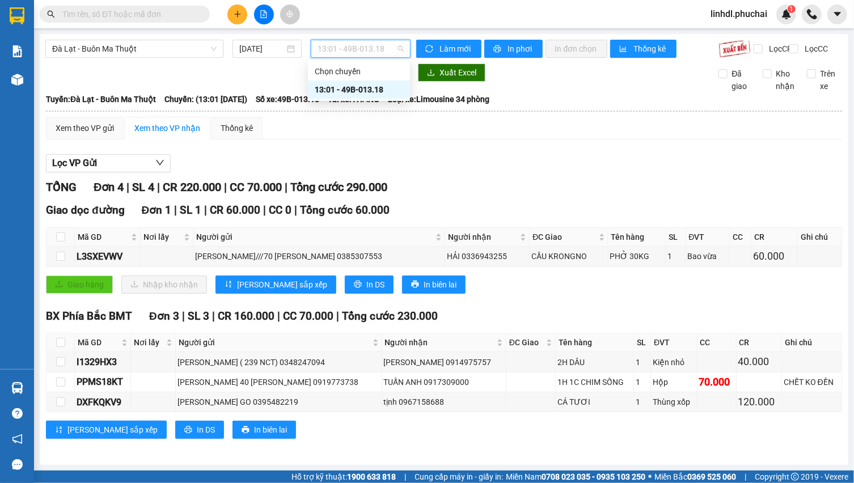
click at [361, 91] on div "13:01 - 49B-013.18" at bounding box center [359, 89] width 88 height 12
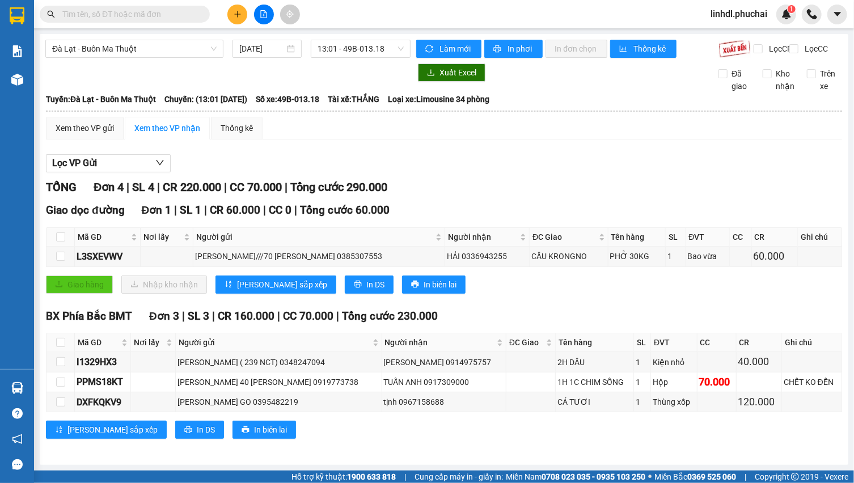
click at [116, 16] on input "text" at bounding box center [129, 14] width 134 height 12
paste input "0345530708"
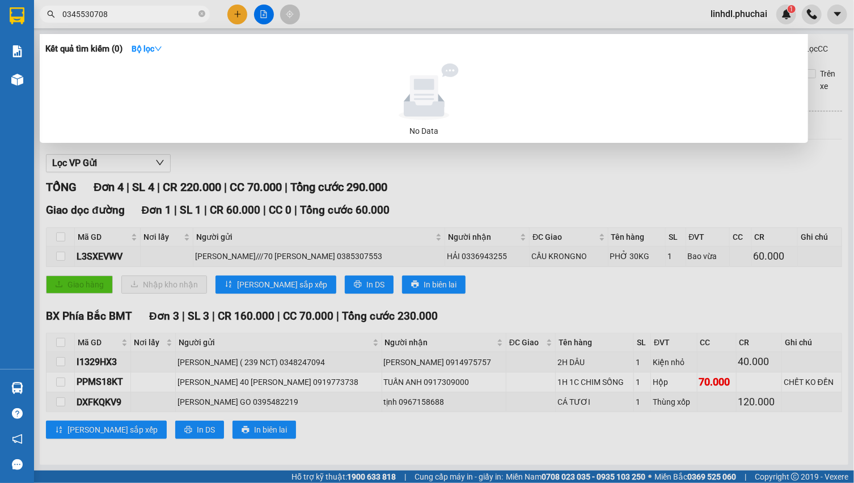
type input "0345530708"
drag, startPoint x: 479, startPoint y: 198, endPoint x: 445, endPoint y: 175, distance: 40.9
click at [479, 193] on div at bounding box center [427, 241] width 854 height 483
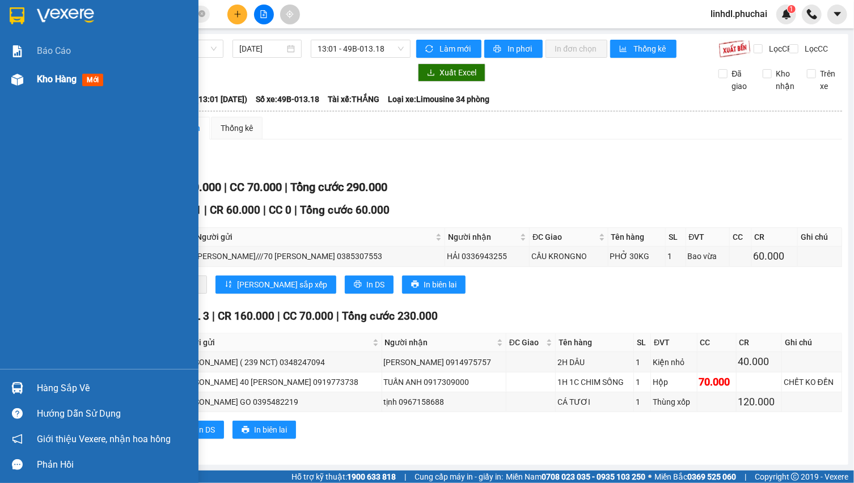
click at [20, 75] on img at bounding box center [17, 80] width 12 height 12
